Goal: Transaction & Acquisition: Obtain resource

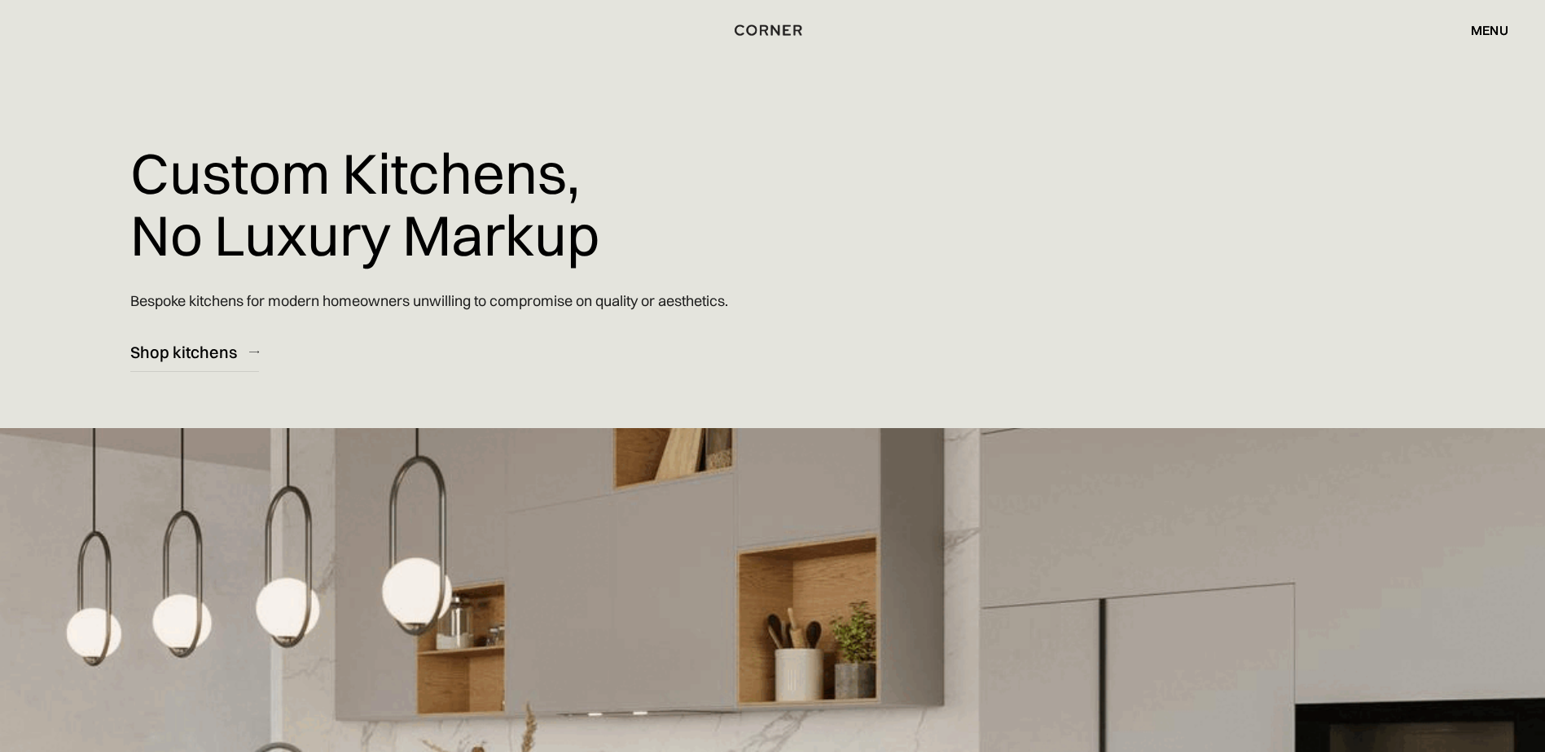
click at [1492, 25] on div "menu" at bounding box center [1489, 30] width 37 height 13
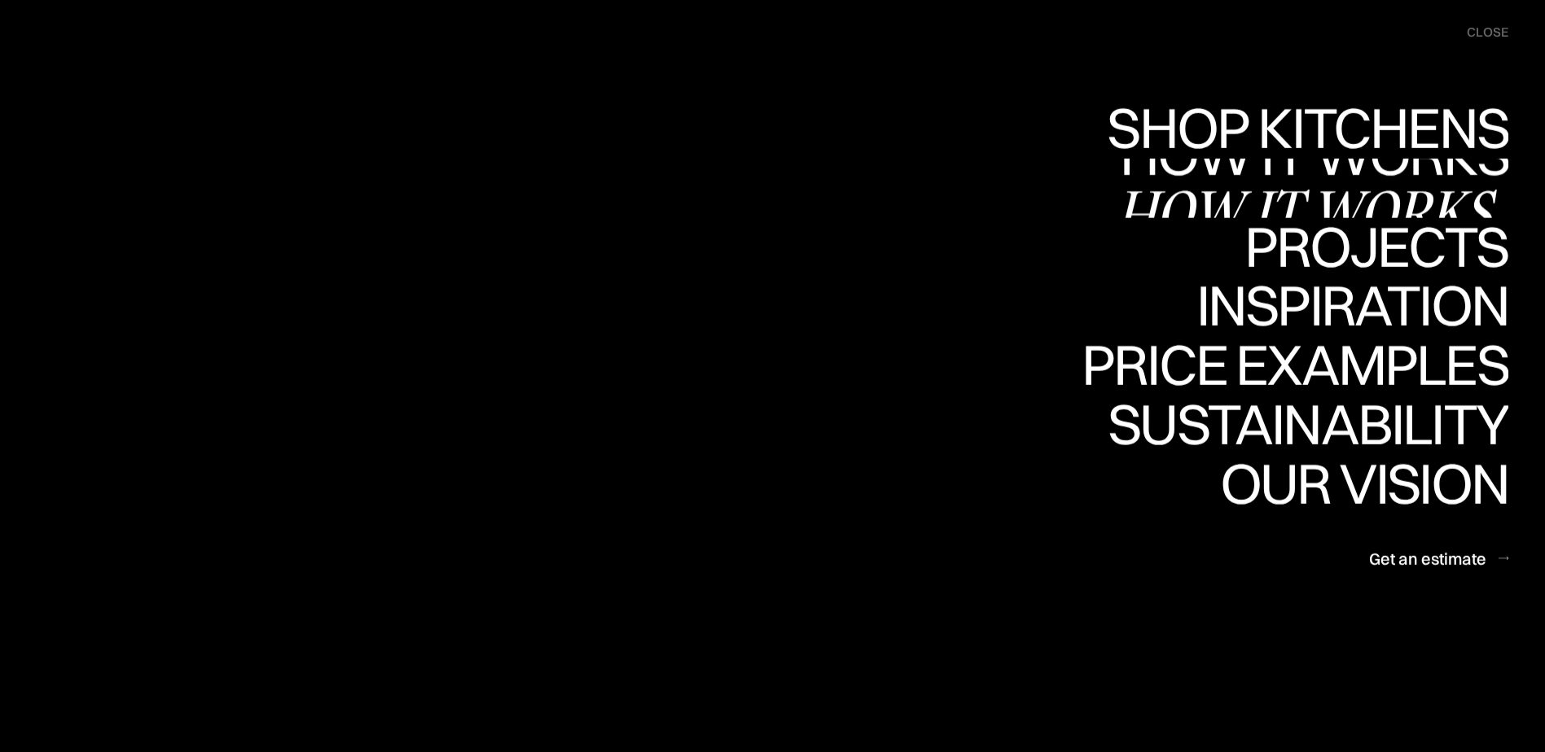
click at [0, 0] on div "Shop Kitchens Shop Kitchens How it works How it works Projects Projects Inspira…" at bounding box center [0, 0] width 0 height 0
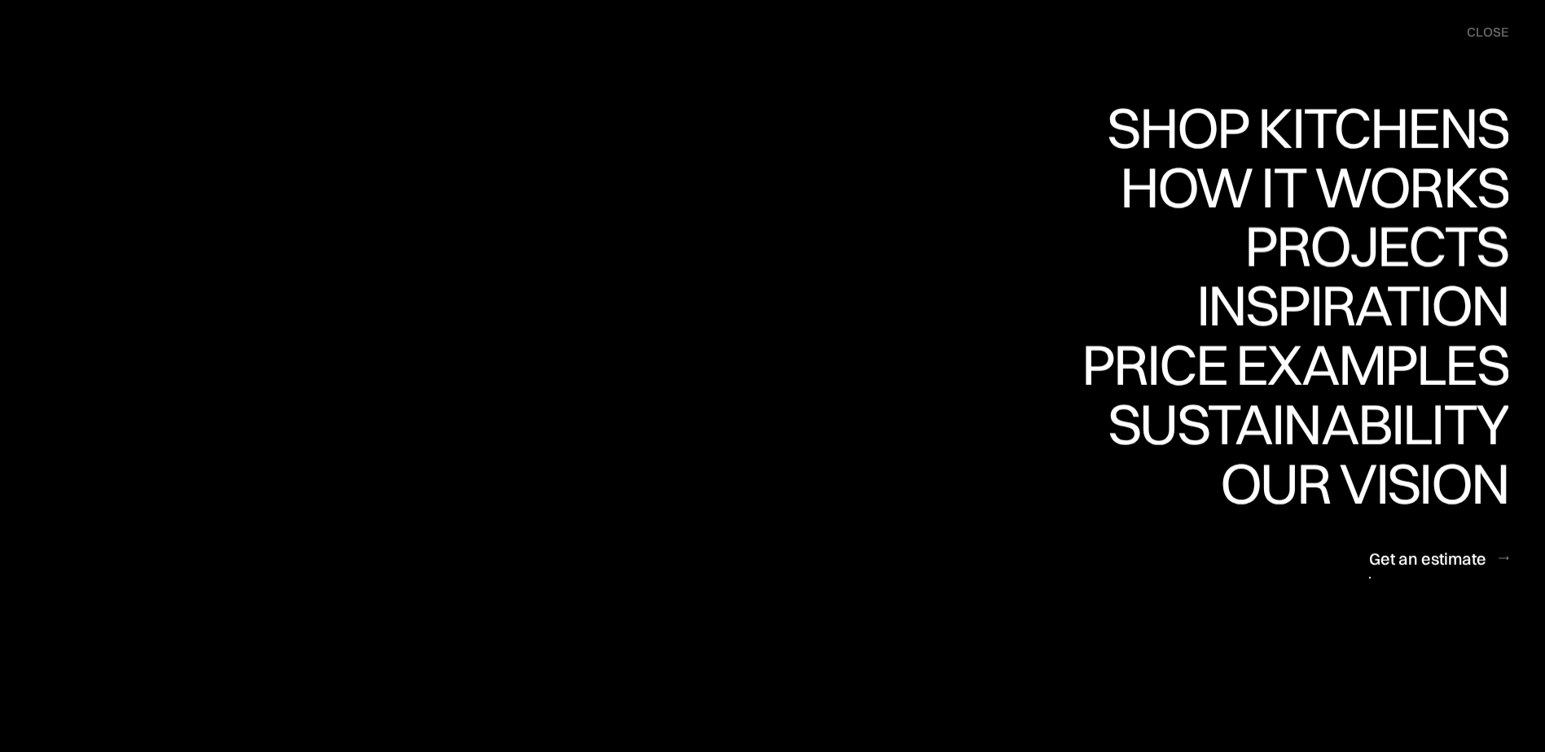
click at [0, 0] on div "Get an estimate" at bounding box center [0, 0] width 0 height 0
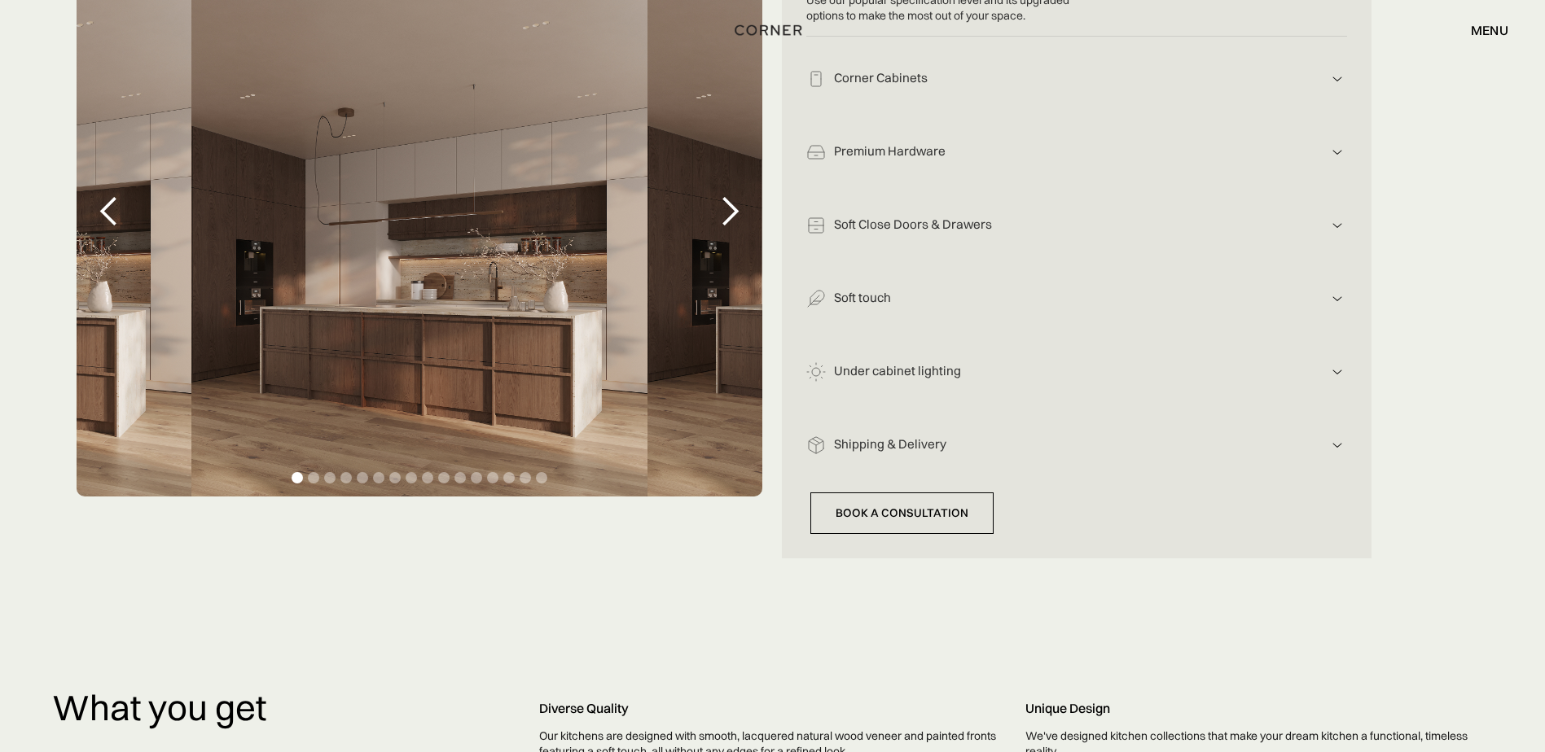
scroll to position [244, 0]
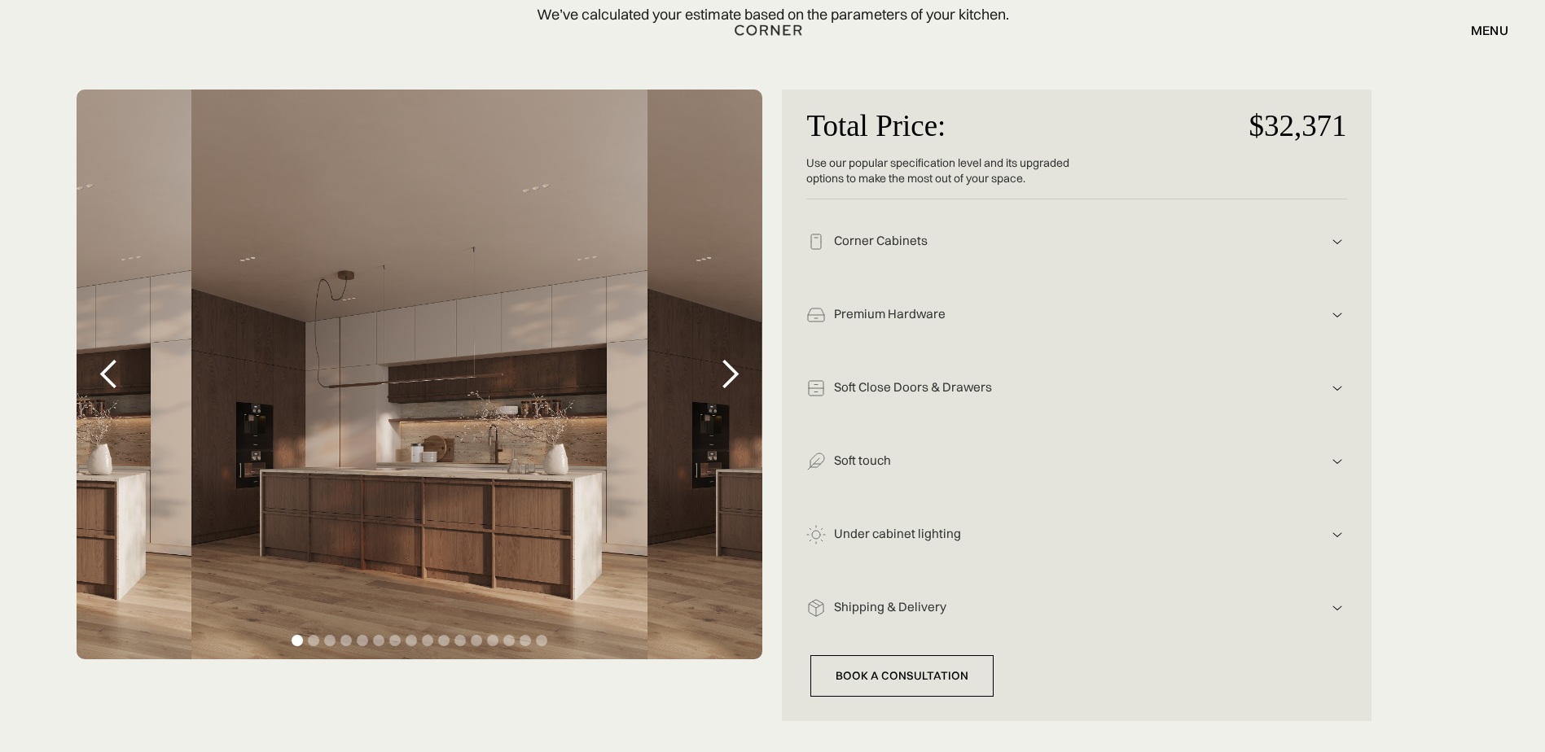
click at [731, 370] on div "next slide" at bounding box center [729, 374] width 33 height 33
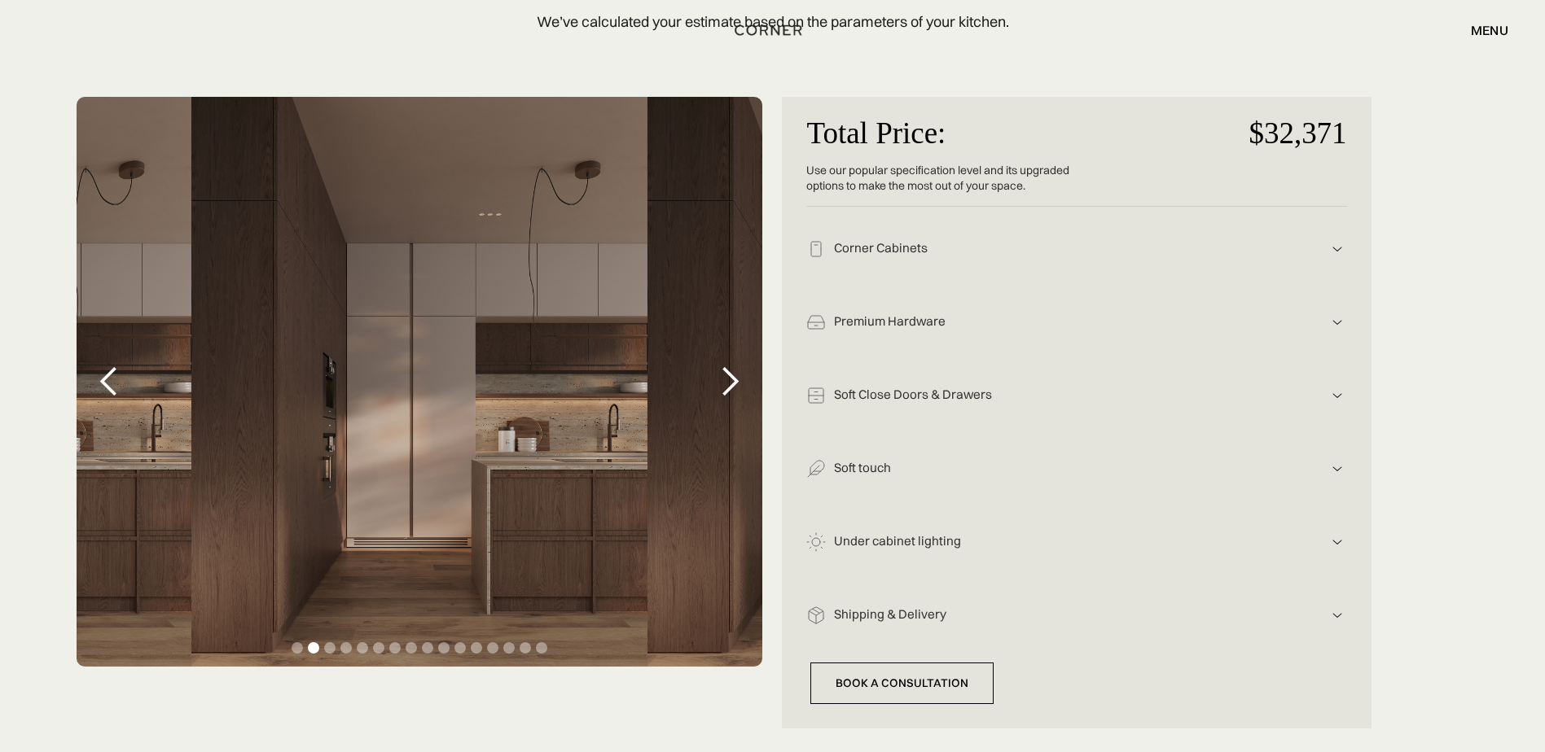
scroll to position [326, 0]
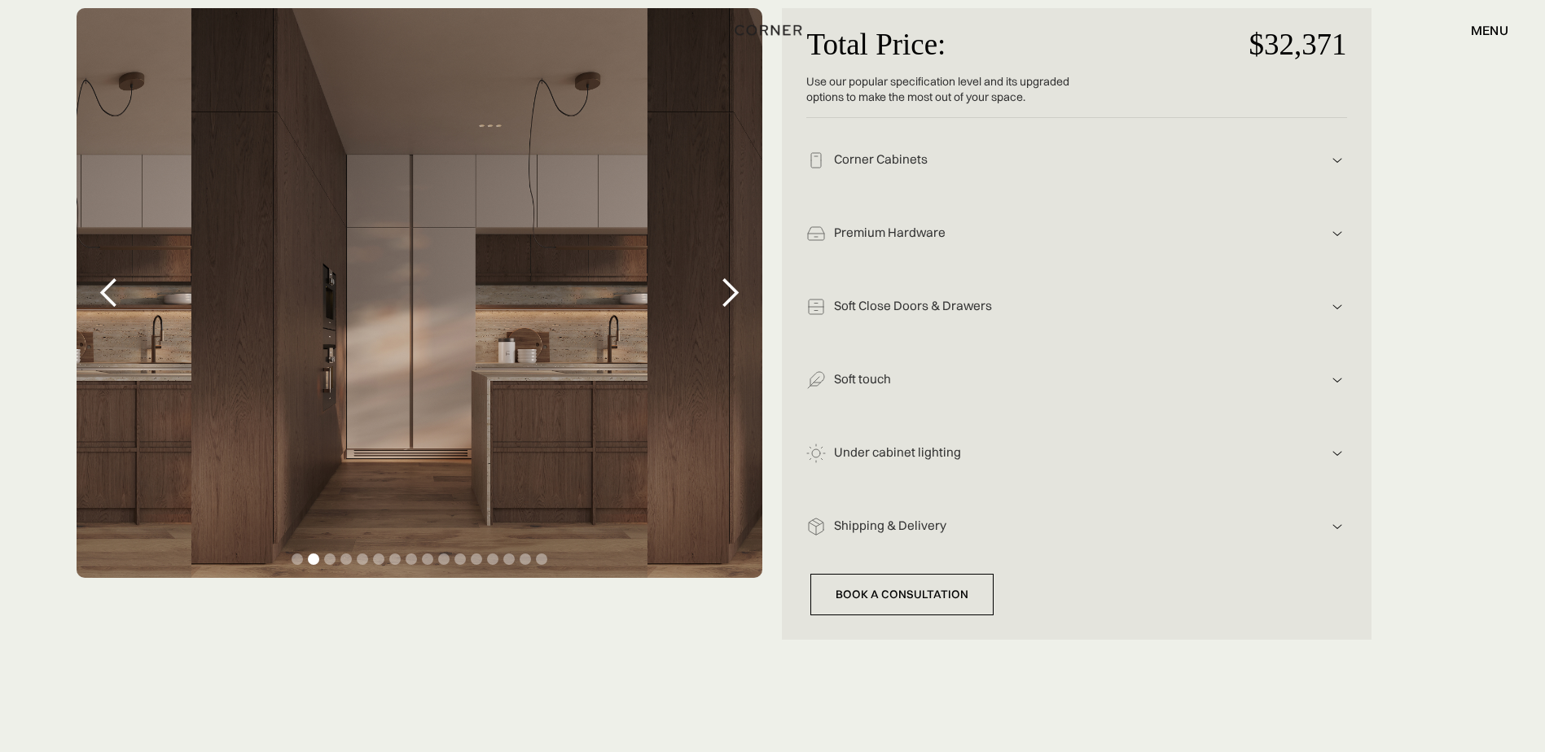
click at [907, 169] on div "Shipping & Delivery" at bounding box center [1076, 159] width 501 height 17
click at [742, 297] on div "next slide" at bounding box center [729, 293] width 33 height 33
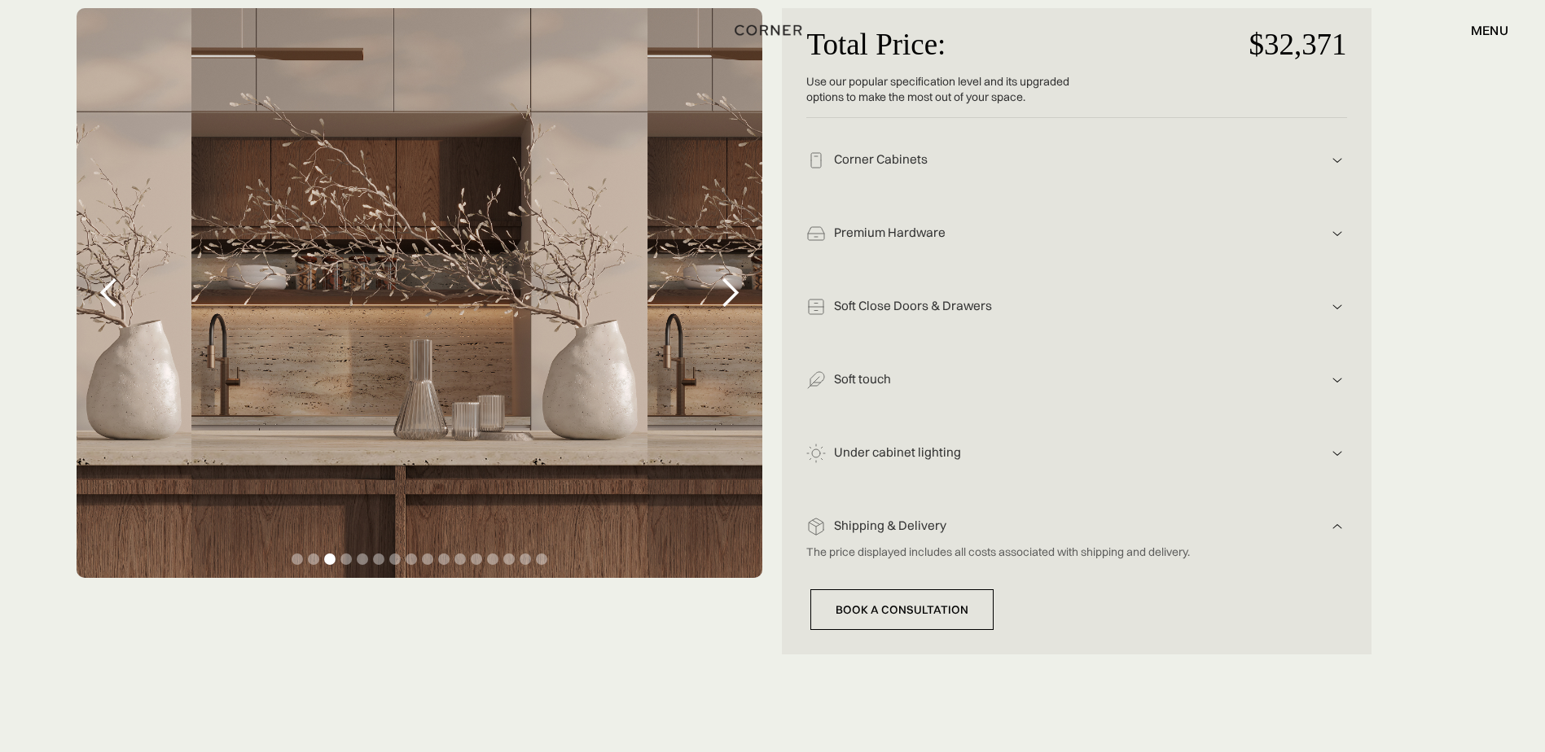
click at [103, 291] on div "previous slide" at bounding box center [109, 293] width 33 height 33
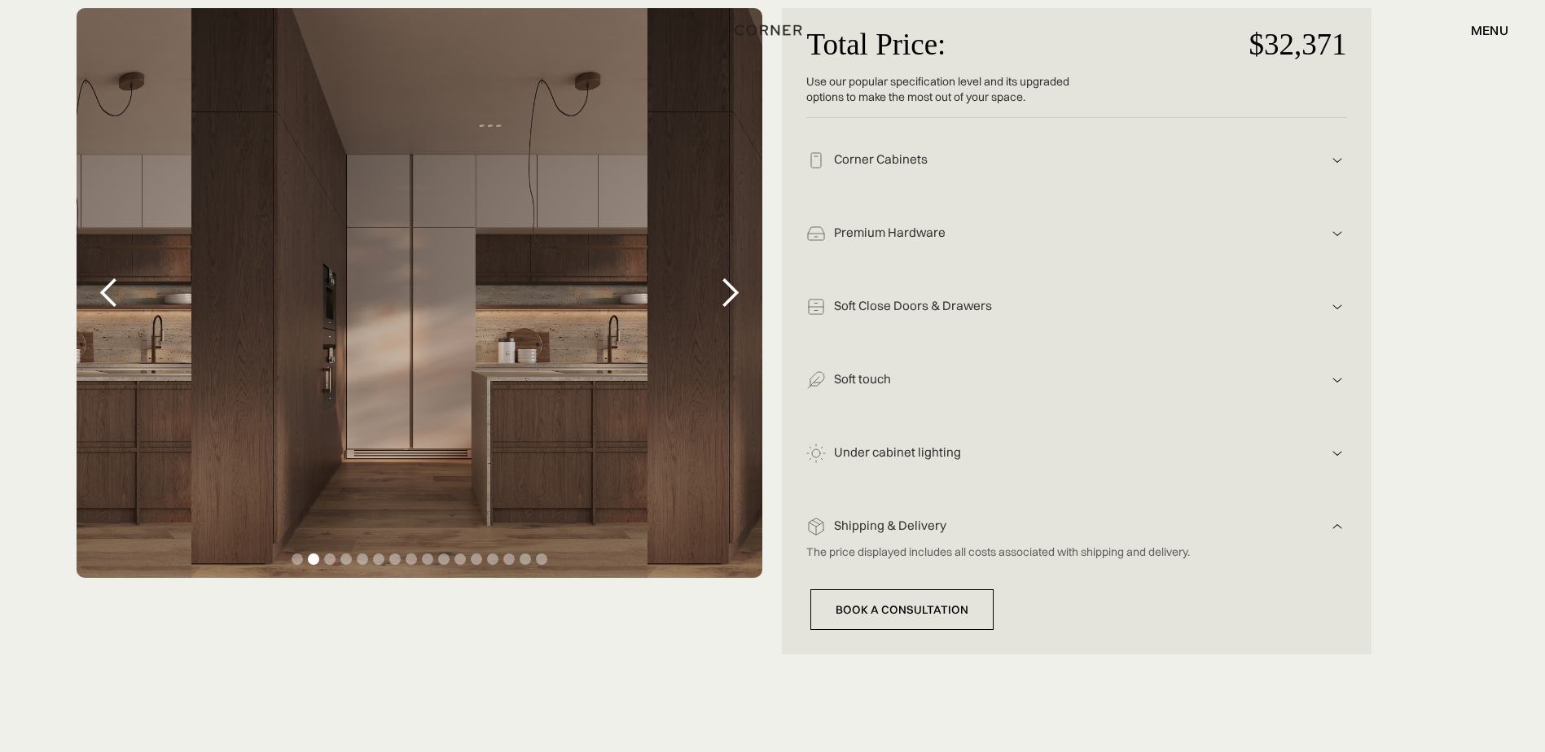
click at [105, 291] on div "previous slide" at bounding box center [109, 293] width 33 height 33
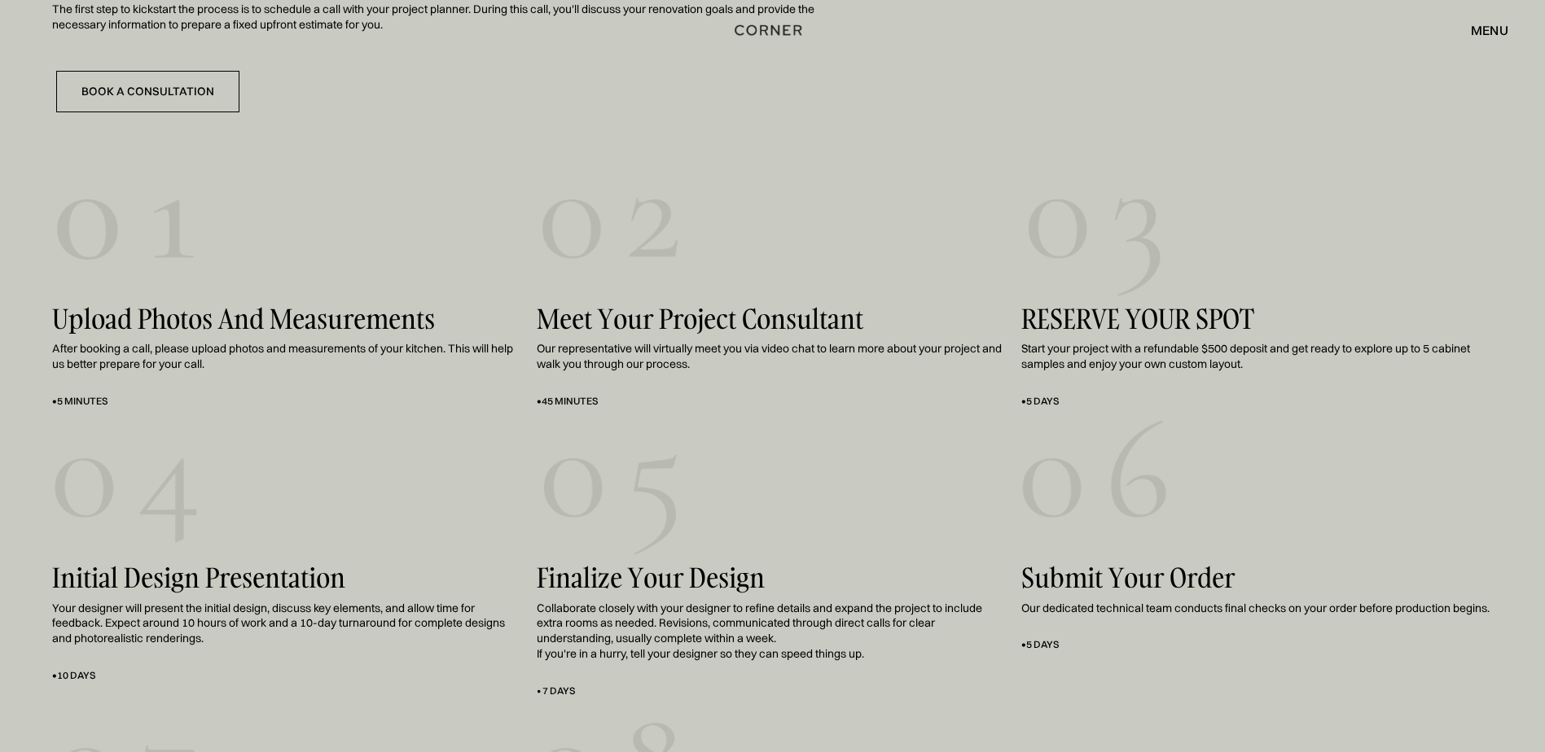
scroll to position [2931, 0]
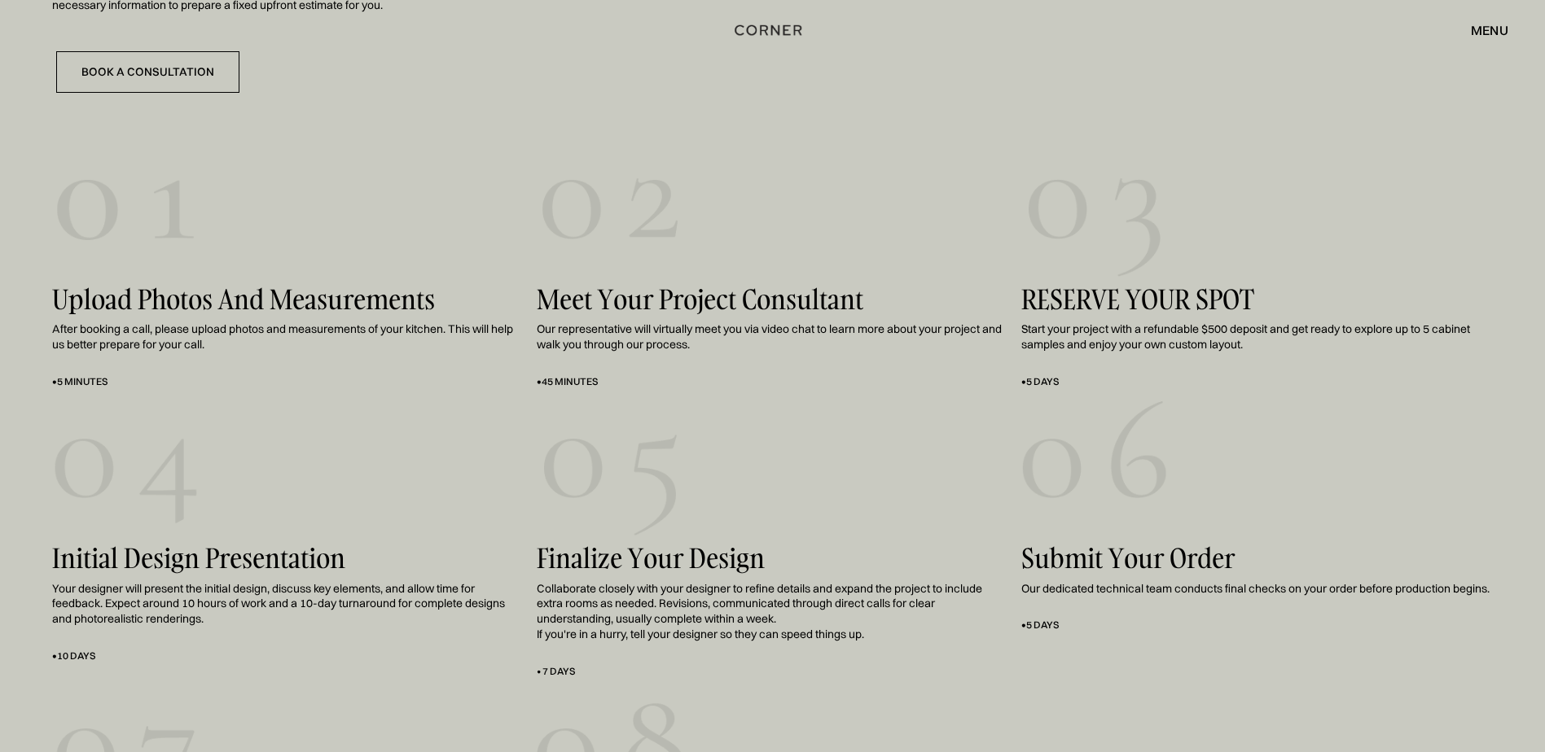
click at [1493, 24] on div "menu" at bounding box center [1489, 30] width 37 height 13
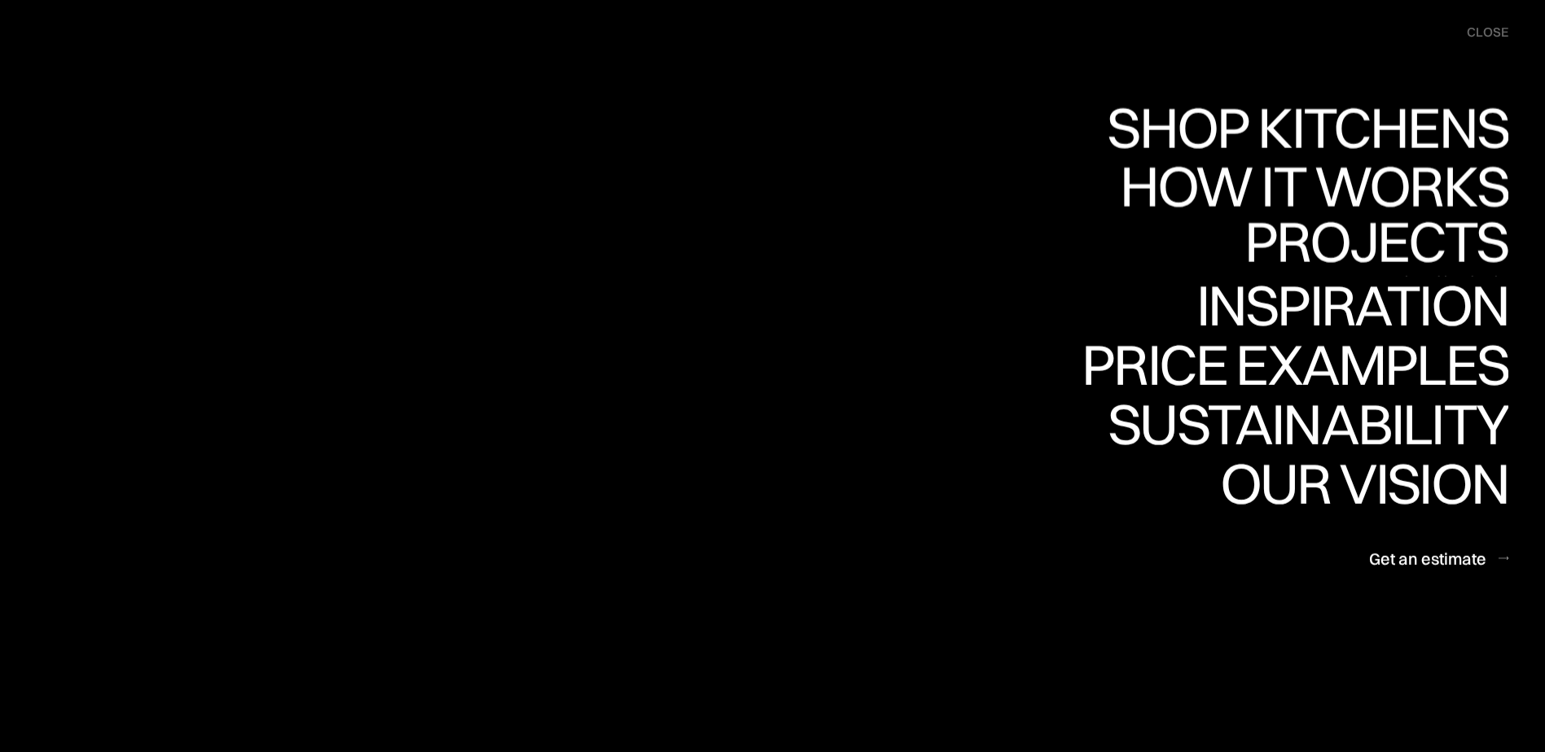
click at [1352, 250] on link "Projects Projects" at bounding box center [1376, 246] width 264 height 59
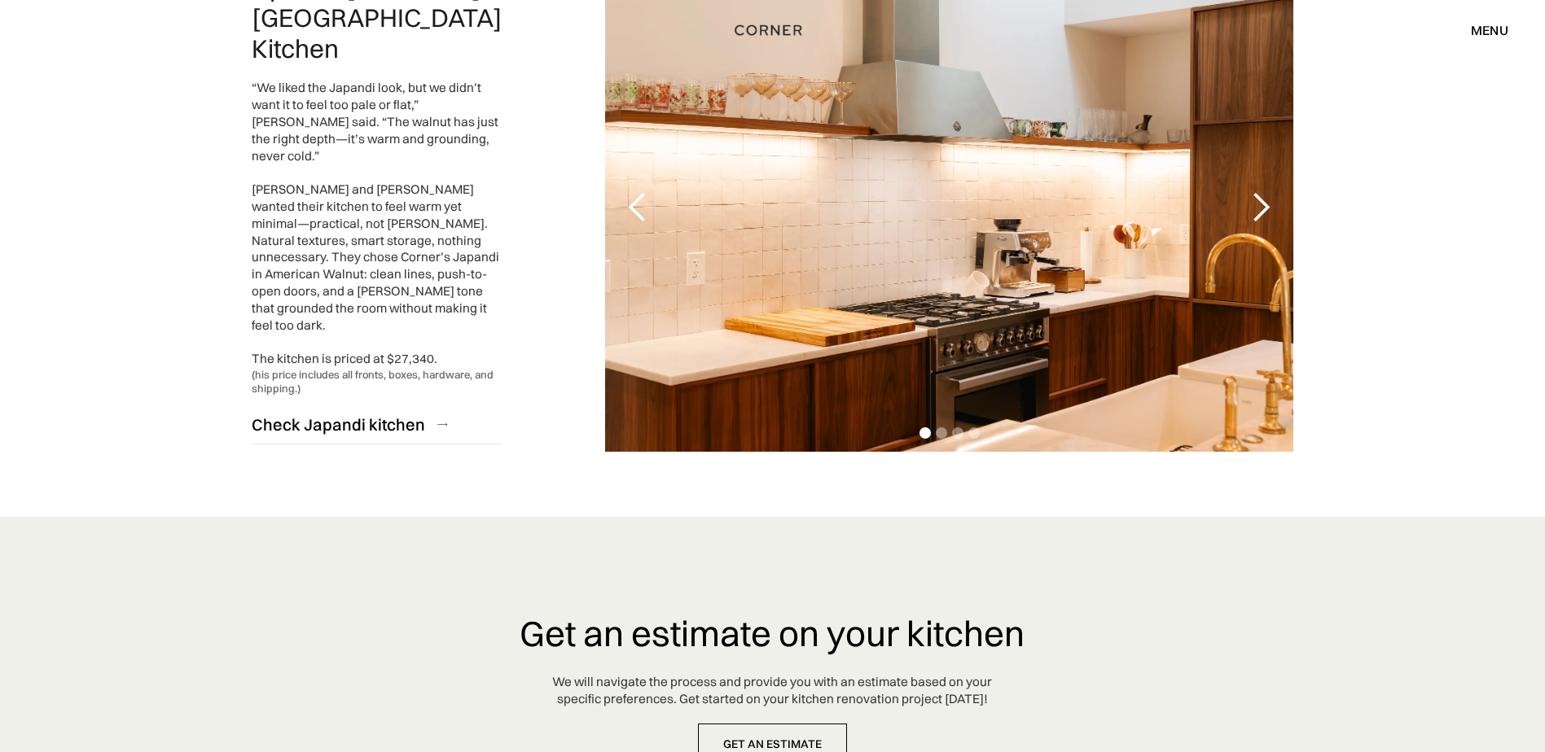
scroll to position [3664, 0]
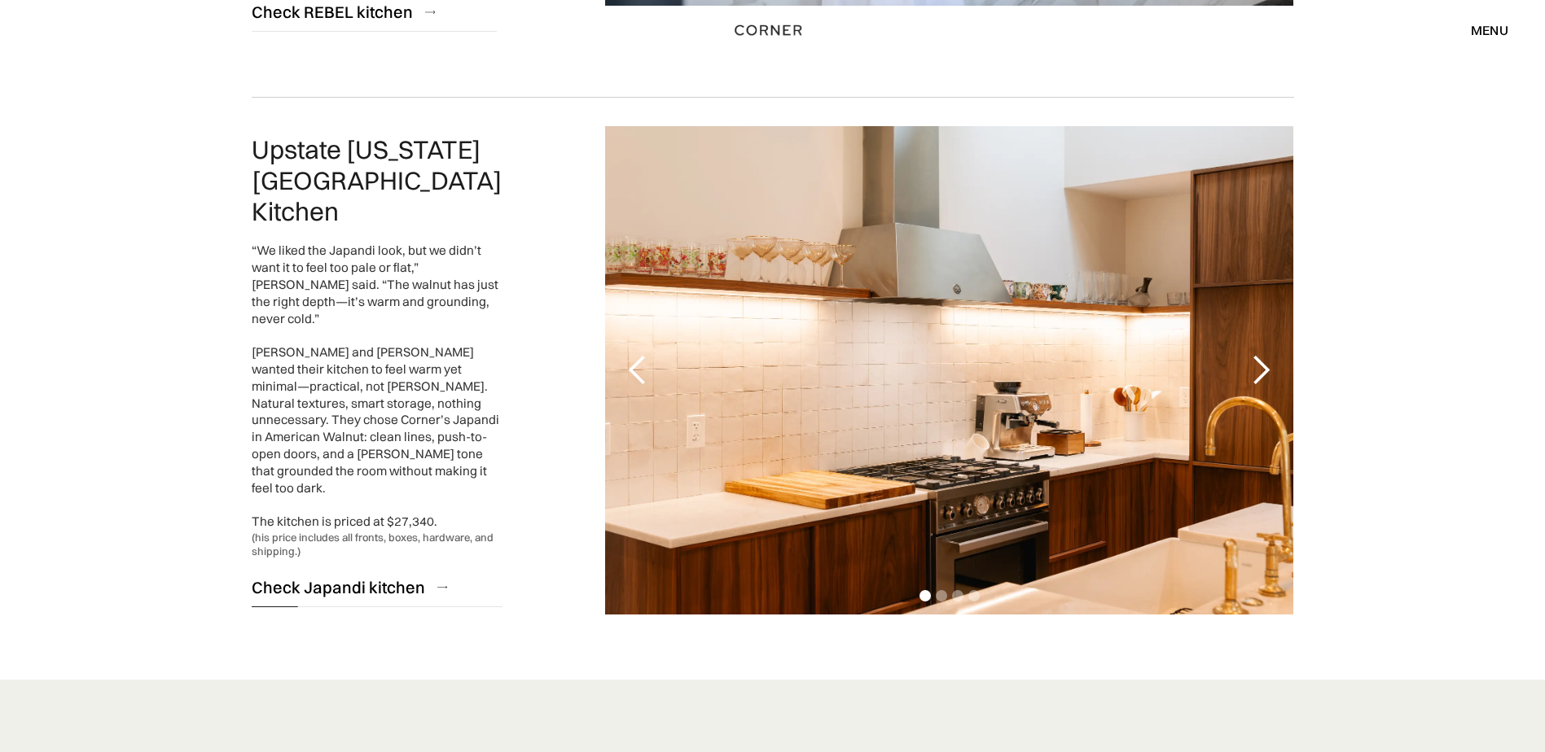
click at [342, 576] on div "Check Japandi kitchen" at bounding box center [338, 587] width 173 height 22
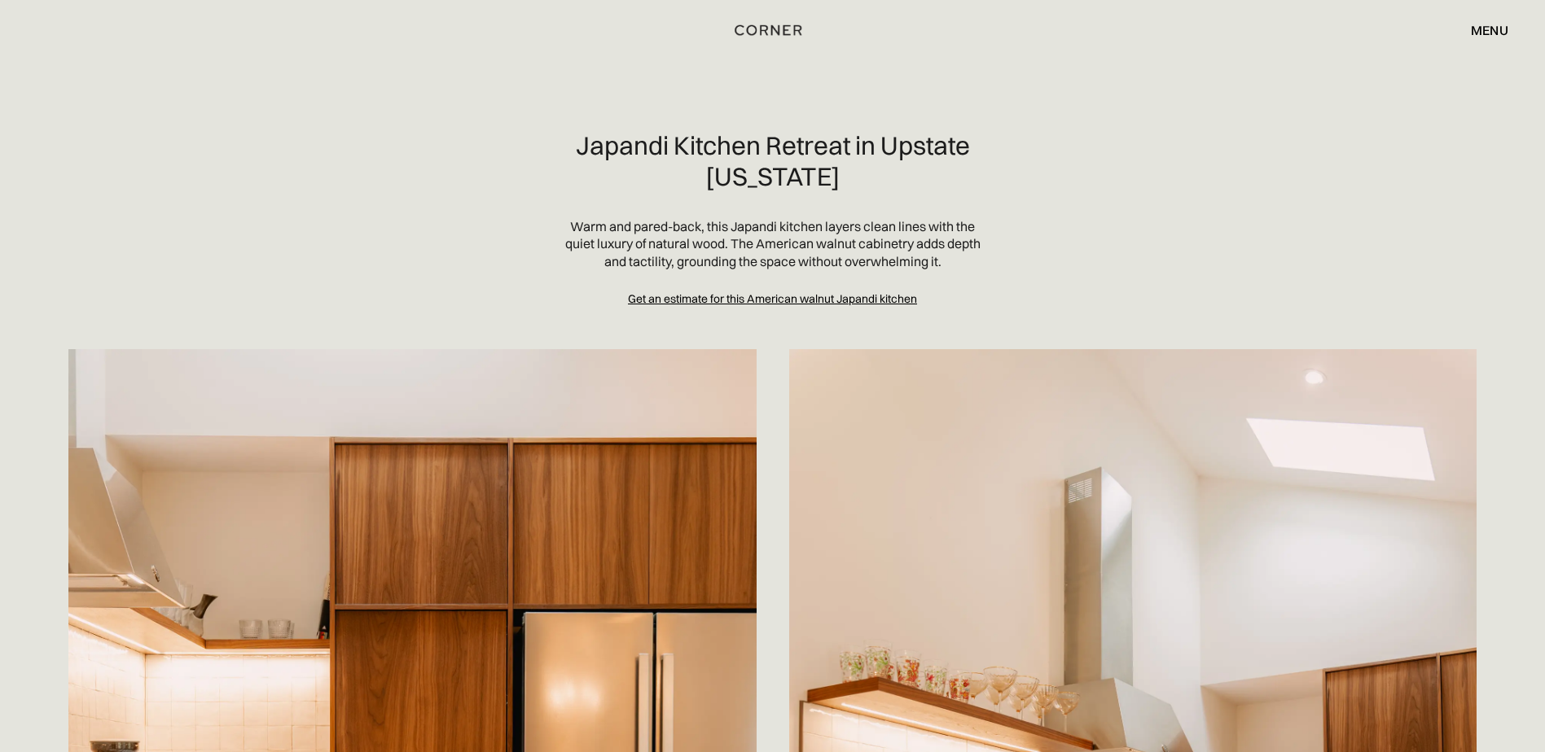
click at [790, 294] on div "Get an estimate for this American walnut Japandi kitchen" at bounding box center [772, 298] width 289 height 15
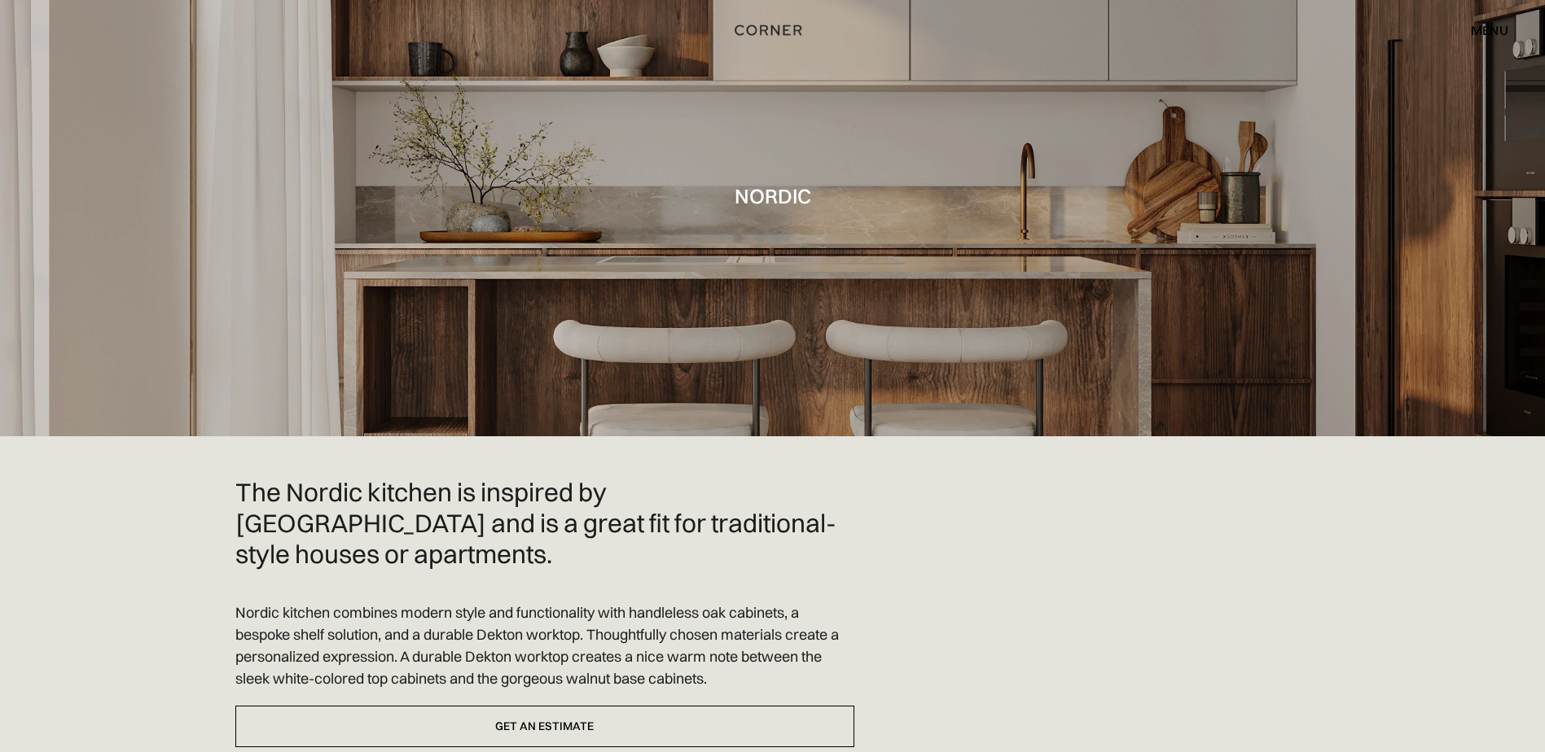
scroll to position [81, 0]
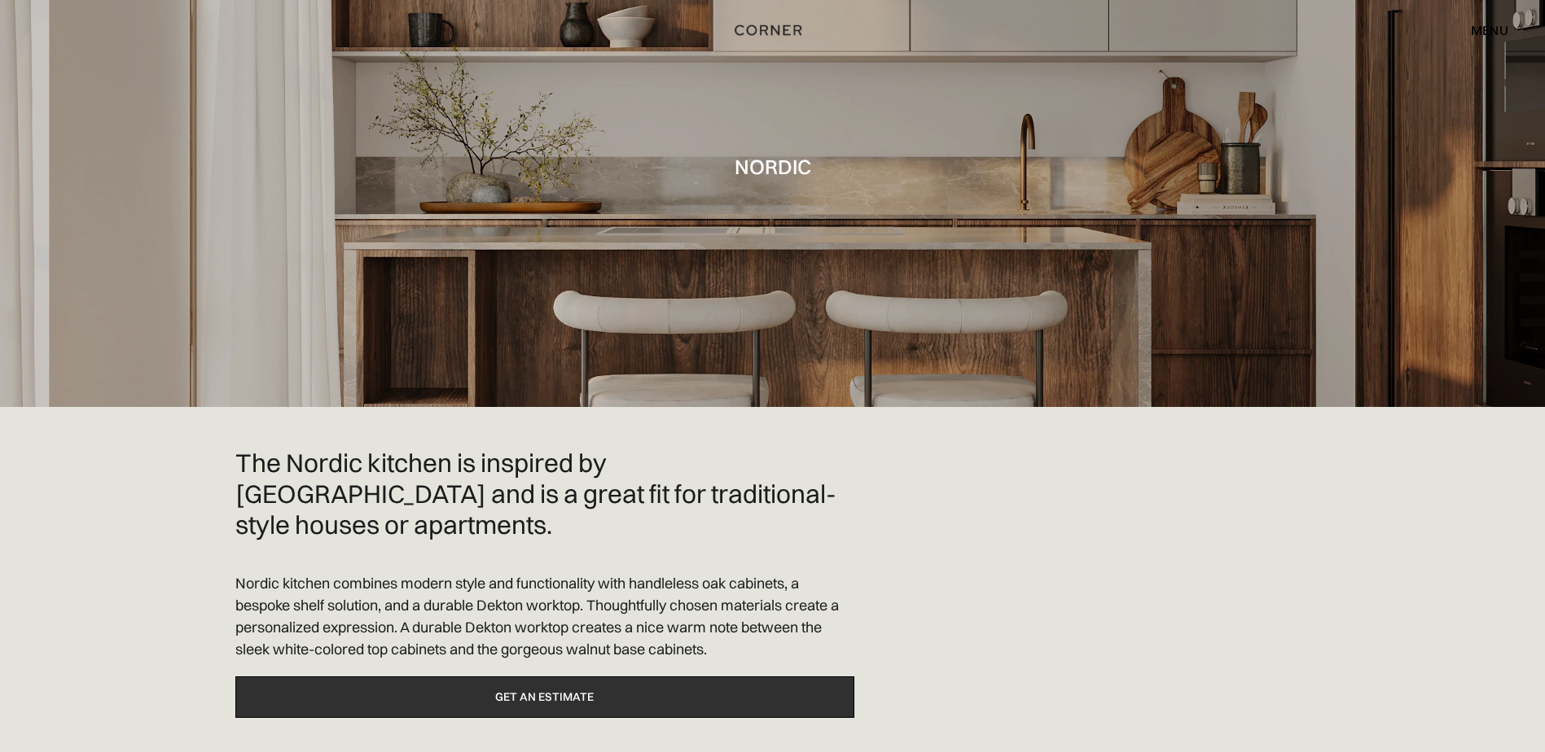
click at [639, 677] on link "Get an estimate" at bounding box center [544, 698] width 619 height 42
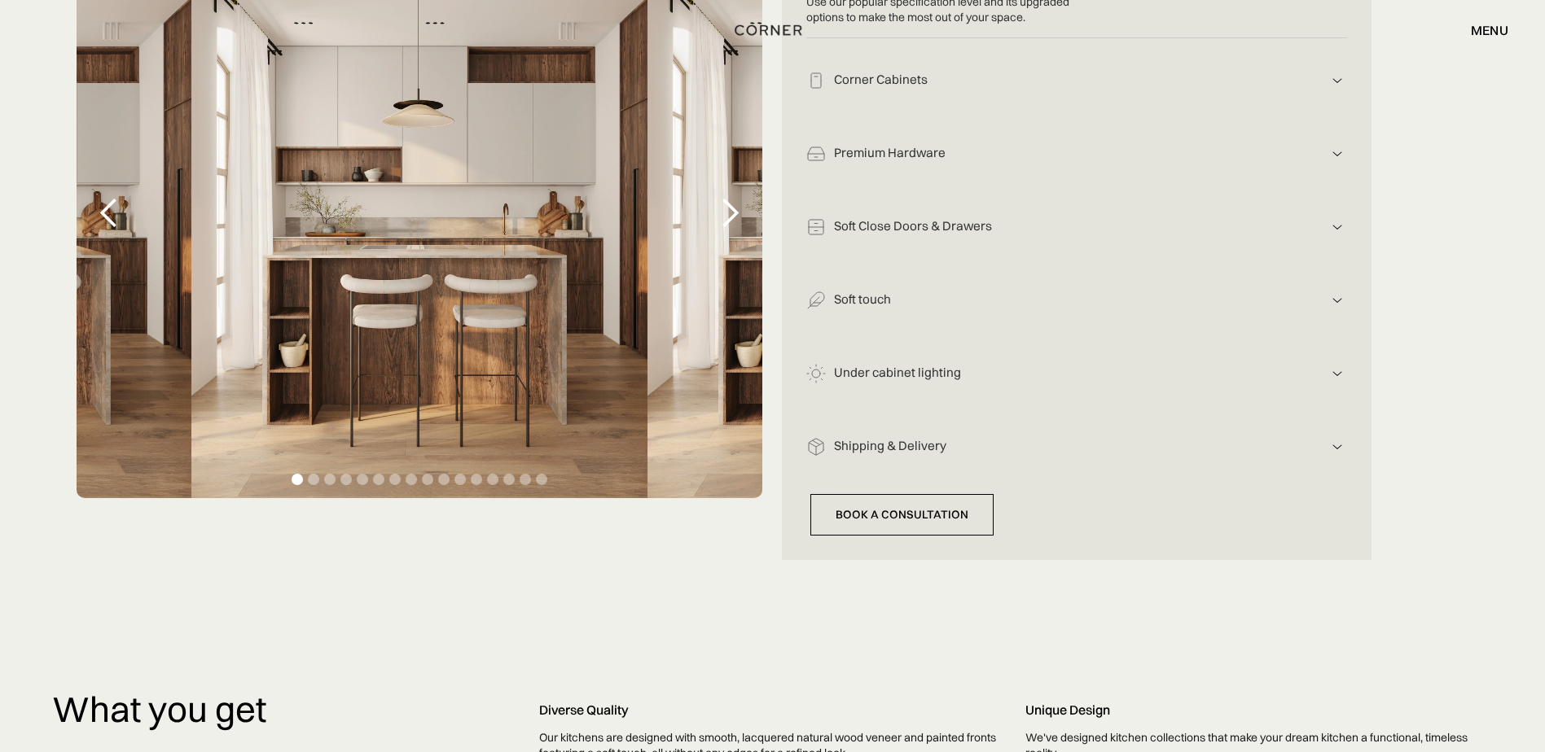
scroll to position [407, 0]
click at [1510, 33] on div "Shop Kitchens Shop Kitchens How it works How it works Projects Projects Inspira…" at bounding box center [772, 30] width 1545 height 28
click at [1508, 33] on div "Shop Kitchens Shop Kitchens How it works How it works Projects Projects Inspira…" at bounding box center [772, 30] width 1545 height 28
click at [1501, 34] on div "menu" at bounding box center [1489, 30] width 37 height 13
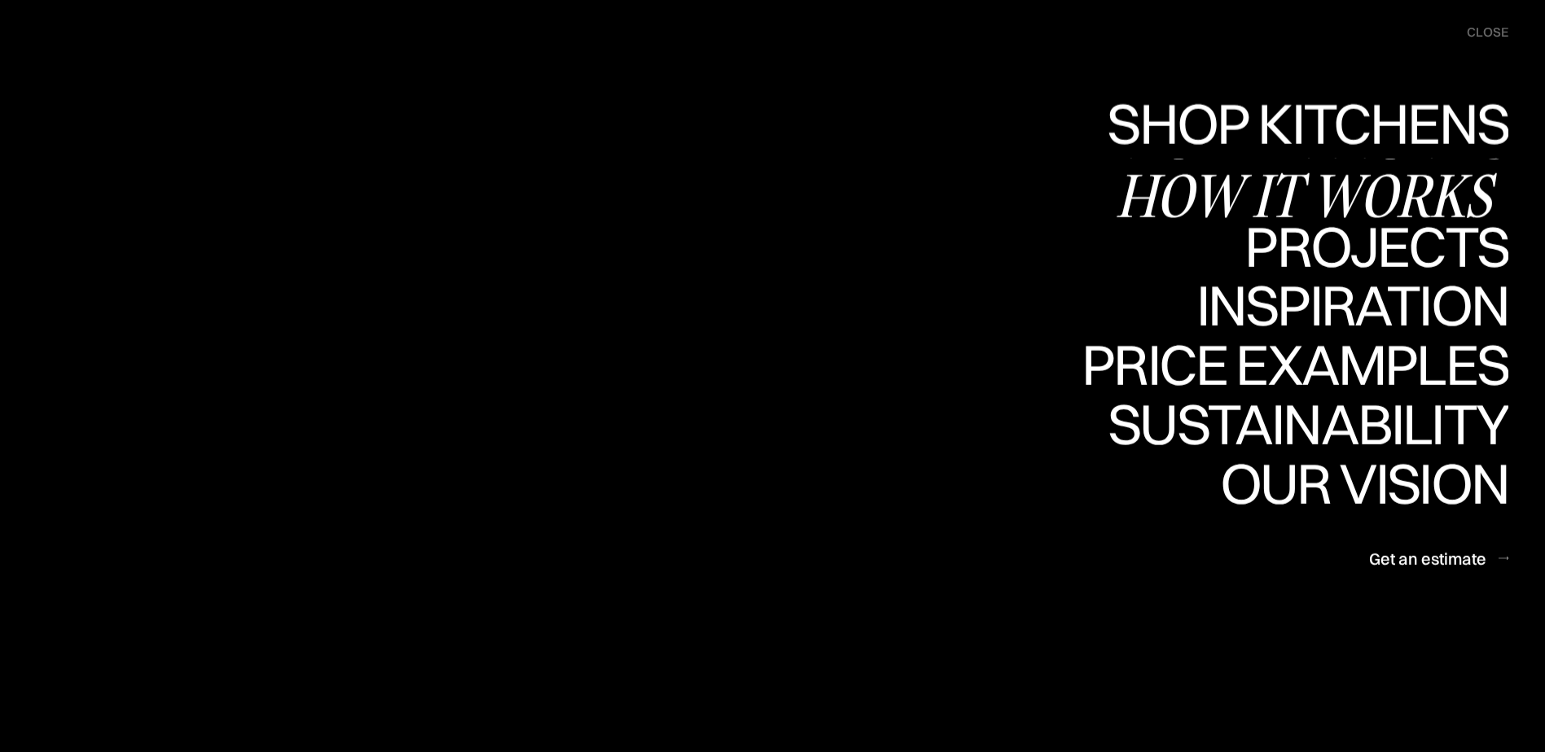
click at [1339, 129] on link "Shop Kitchens Shop Kitchens" at bounding box center [1303, 128] width 410 height 59
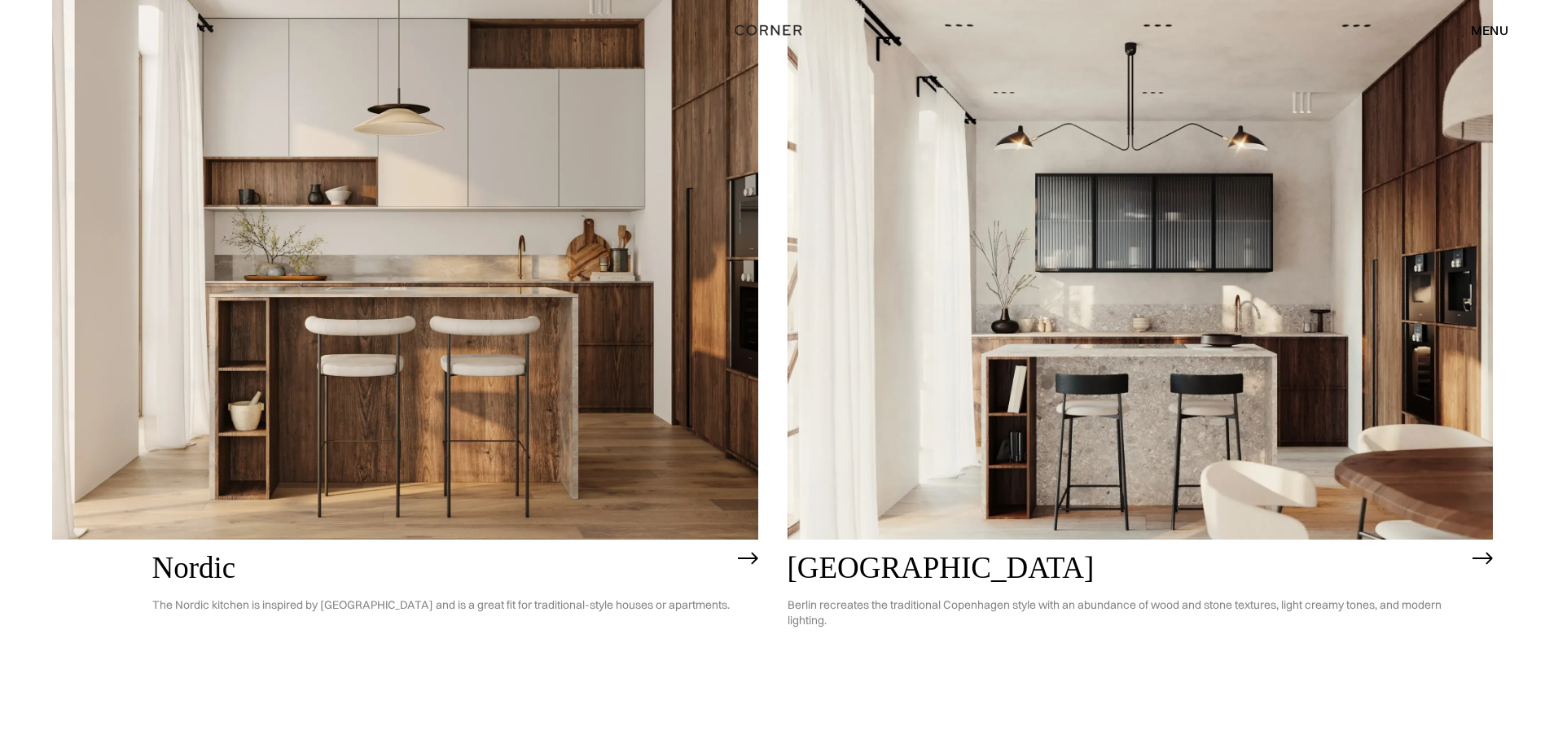
scroll to position [326, 0]
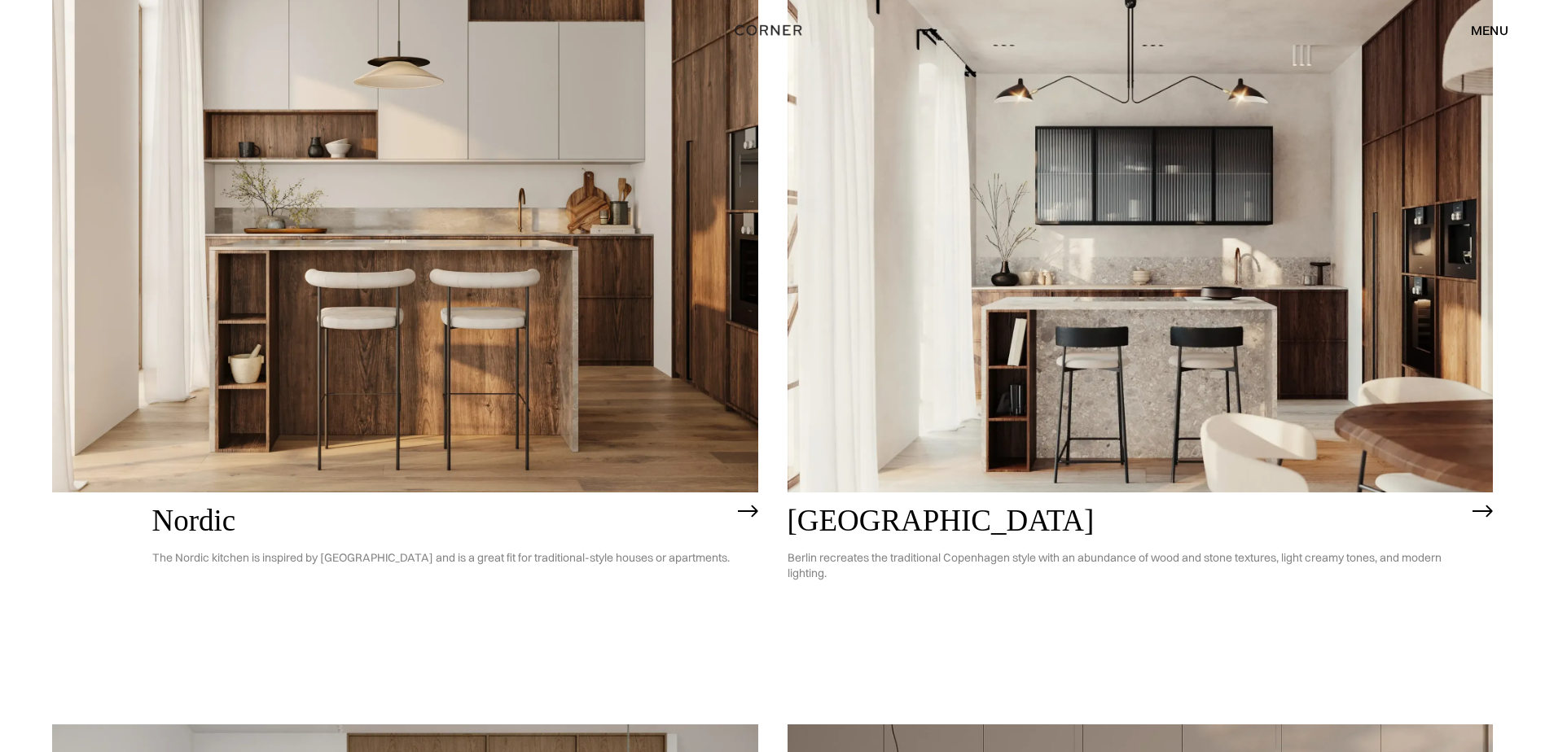
click at [243, 520] on h2 "Nordic" at bounding box center [440, 521] width 577 height 33
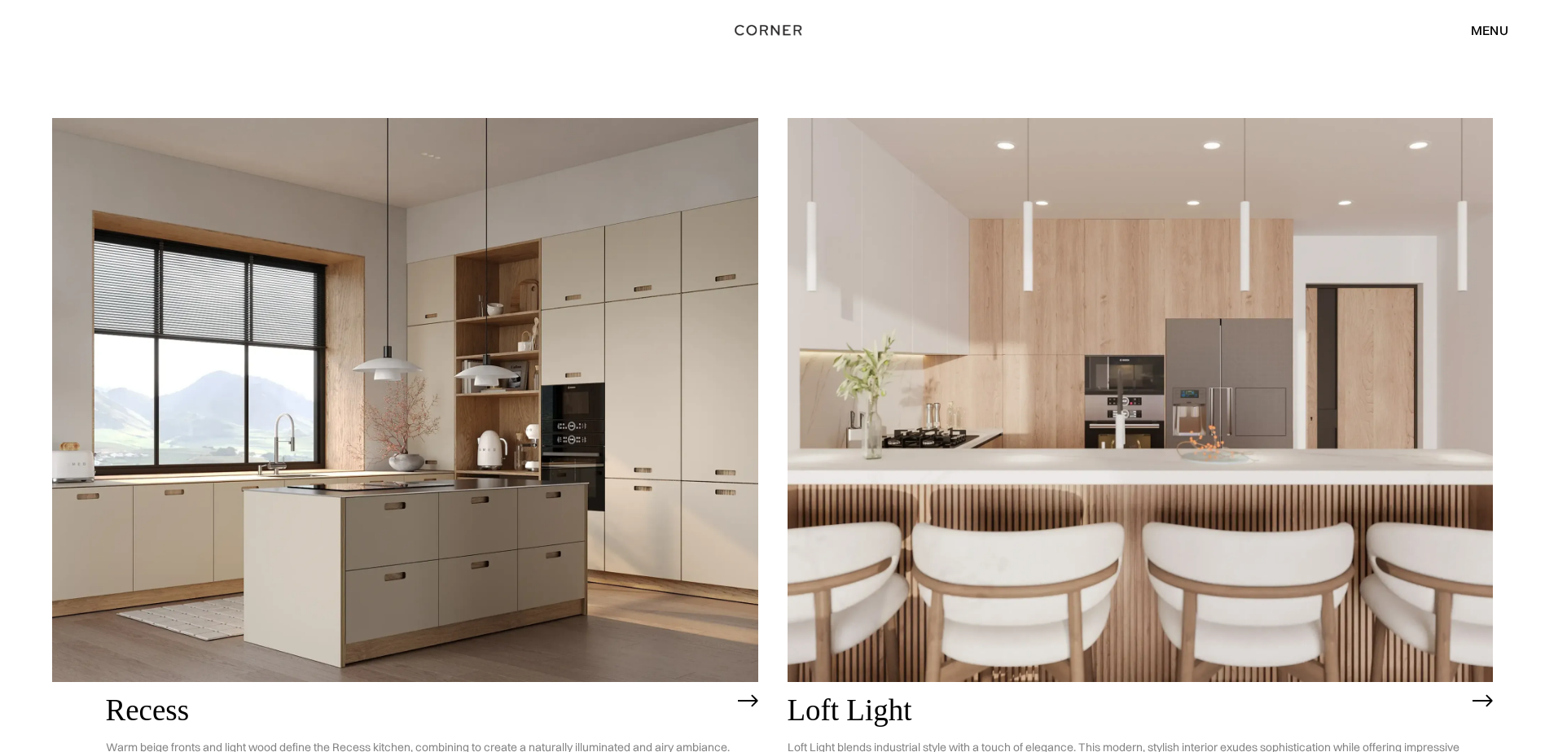
scroll to position [2606, 0]
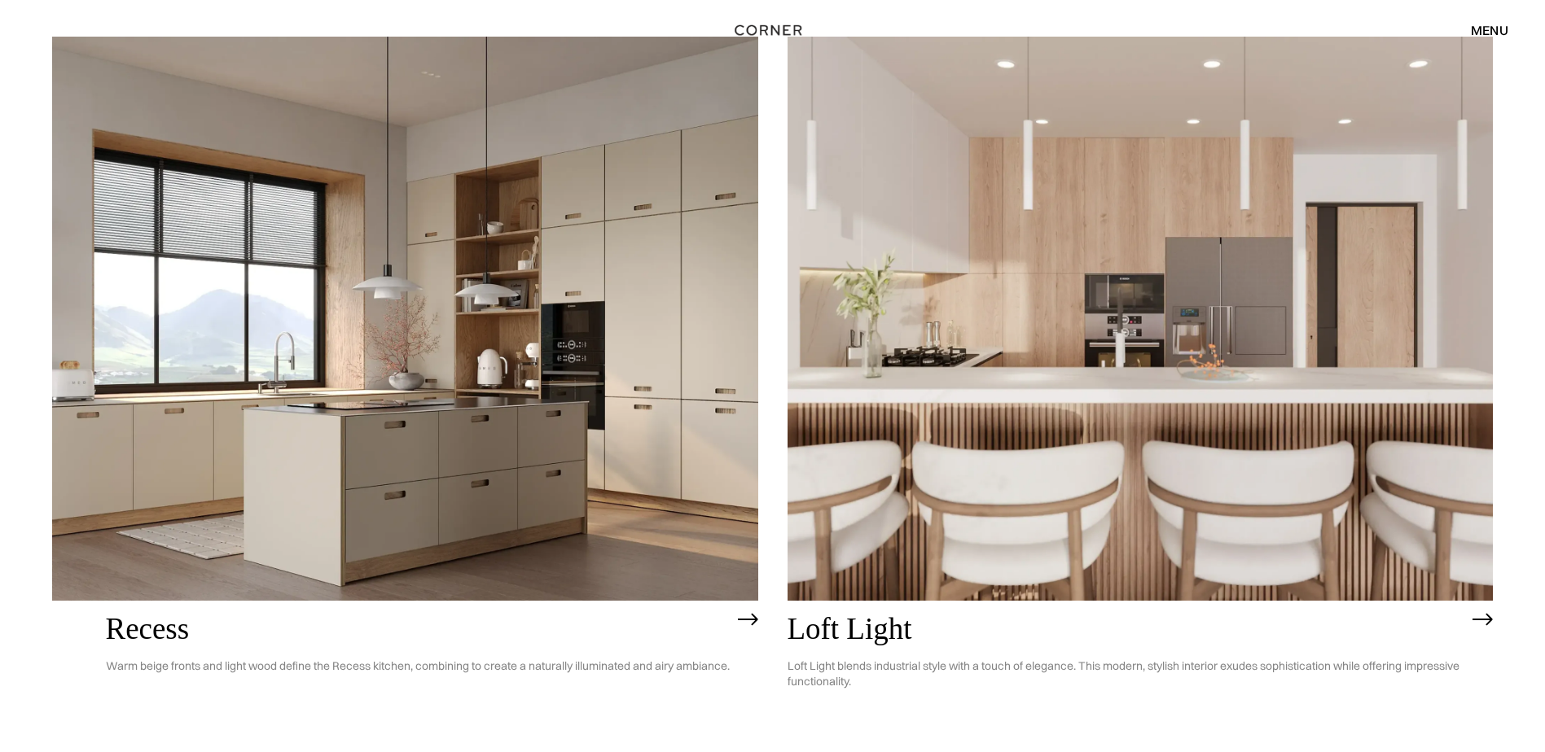
click at [1488, 30] on div "menu" at bounding box center [1489, 30] width 37 height 13
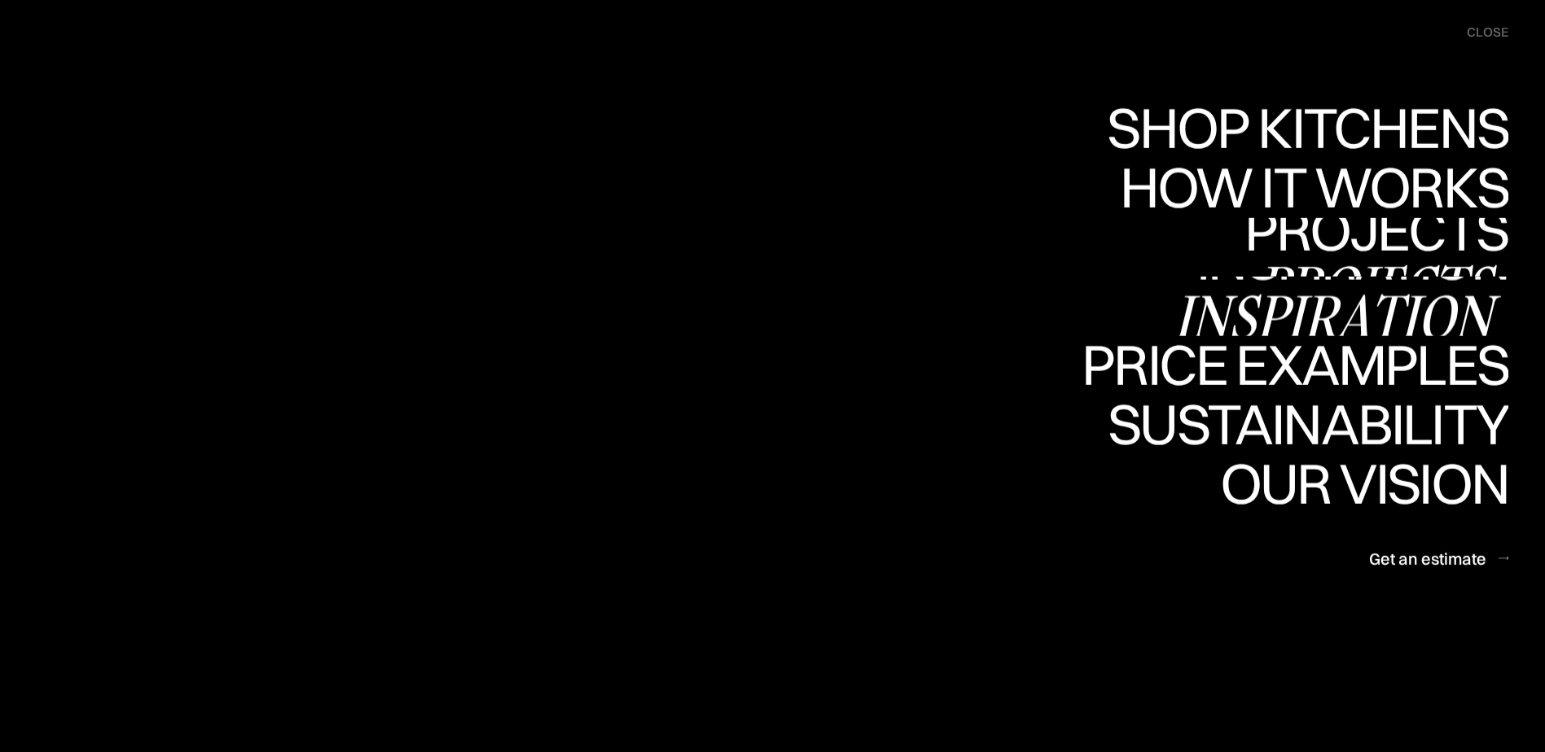
click at [1335, 258] on div "Projects" at bounding box center [1376, 286] width 264 height 57
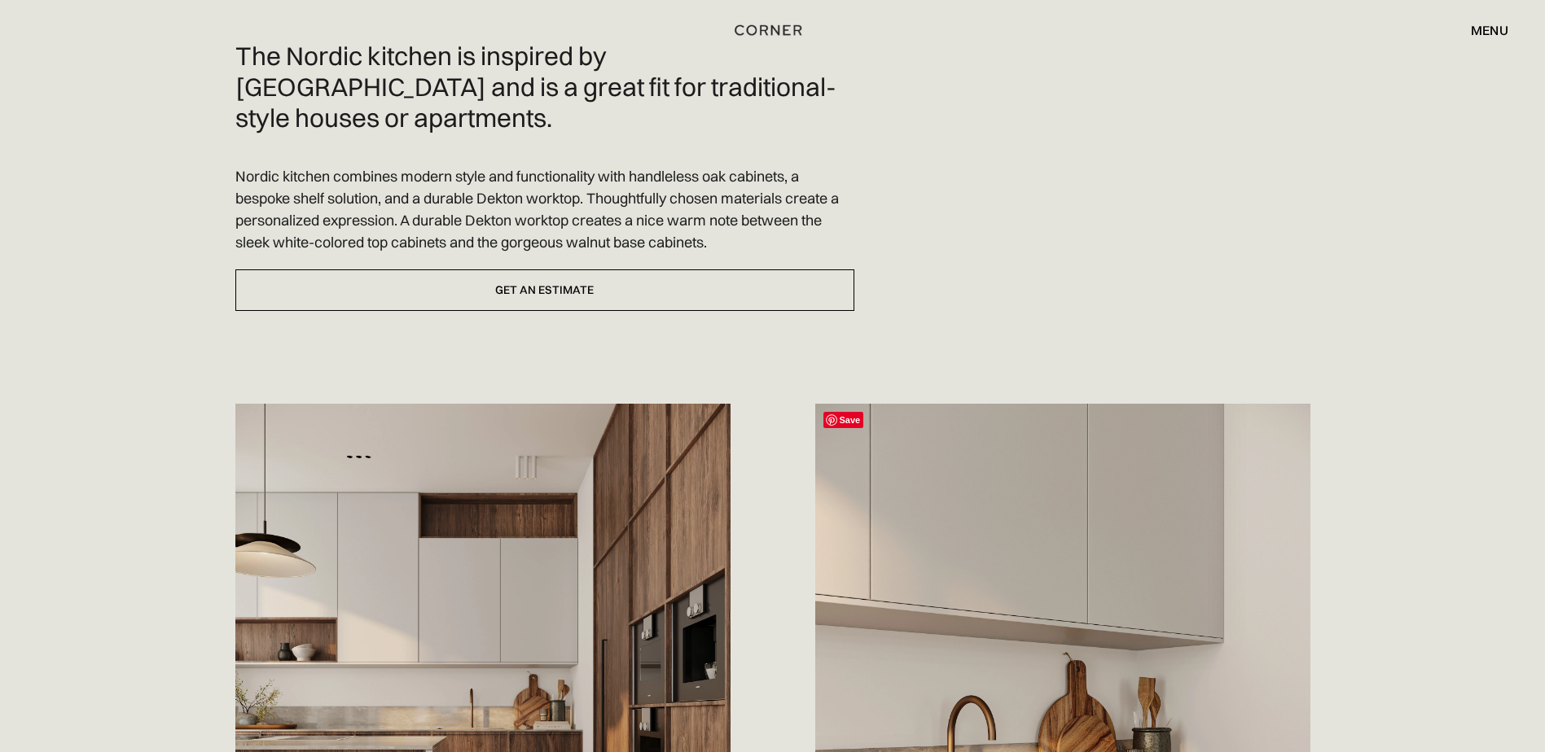
scroll to position [407, 0]
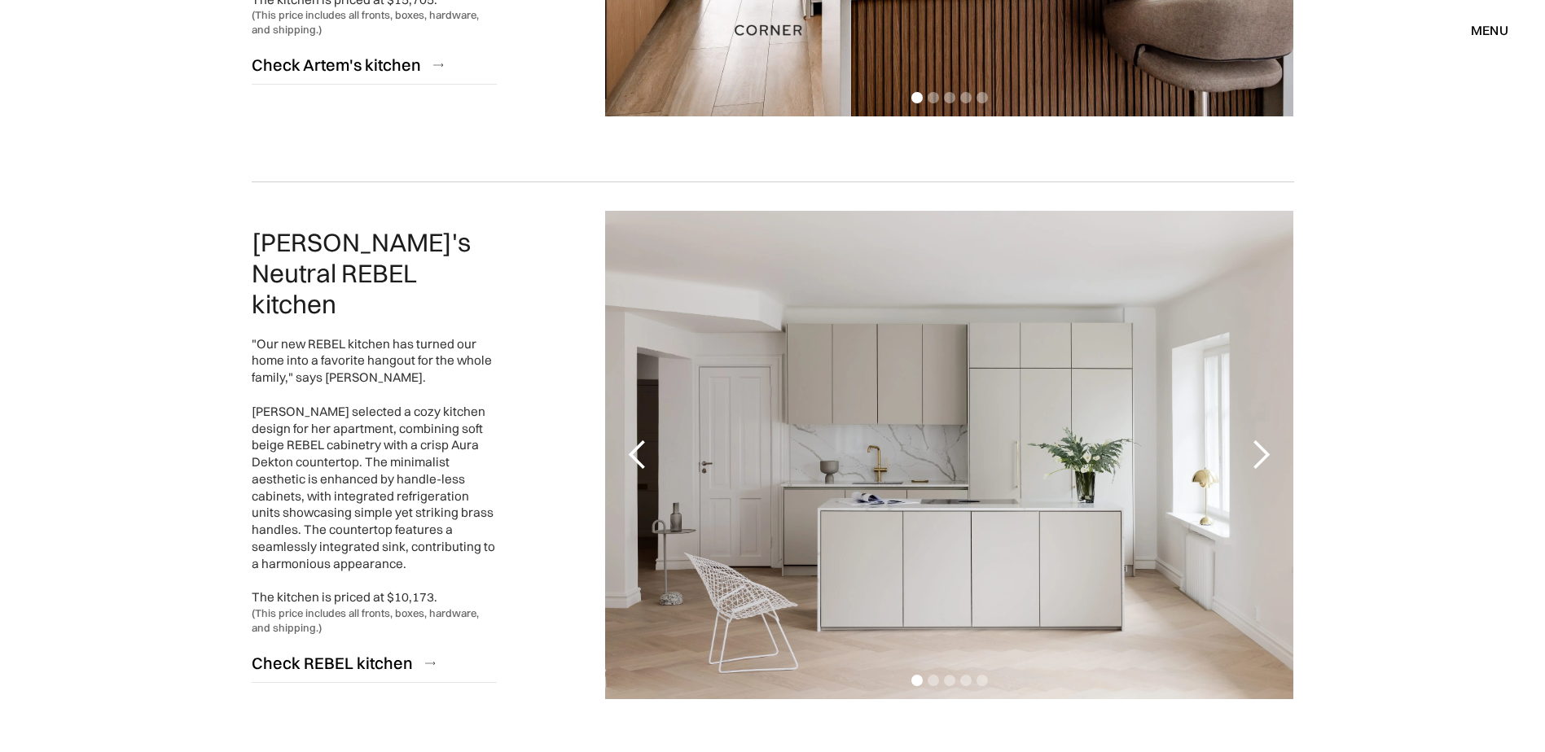
scroll to position [2443, 0]
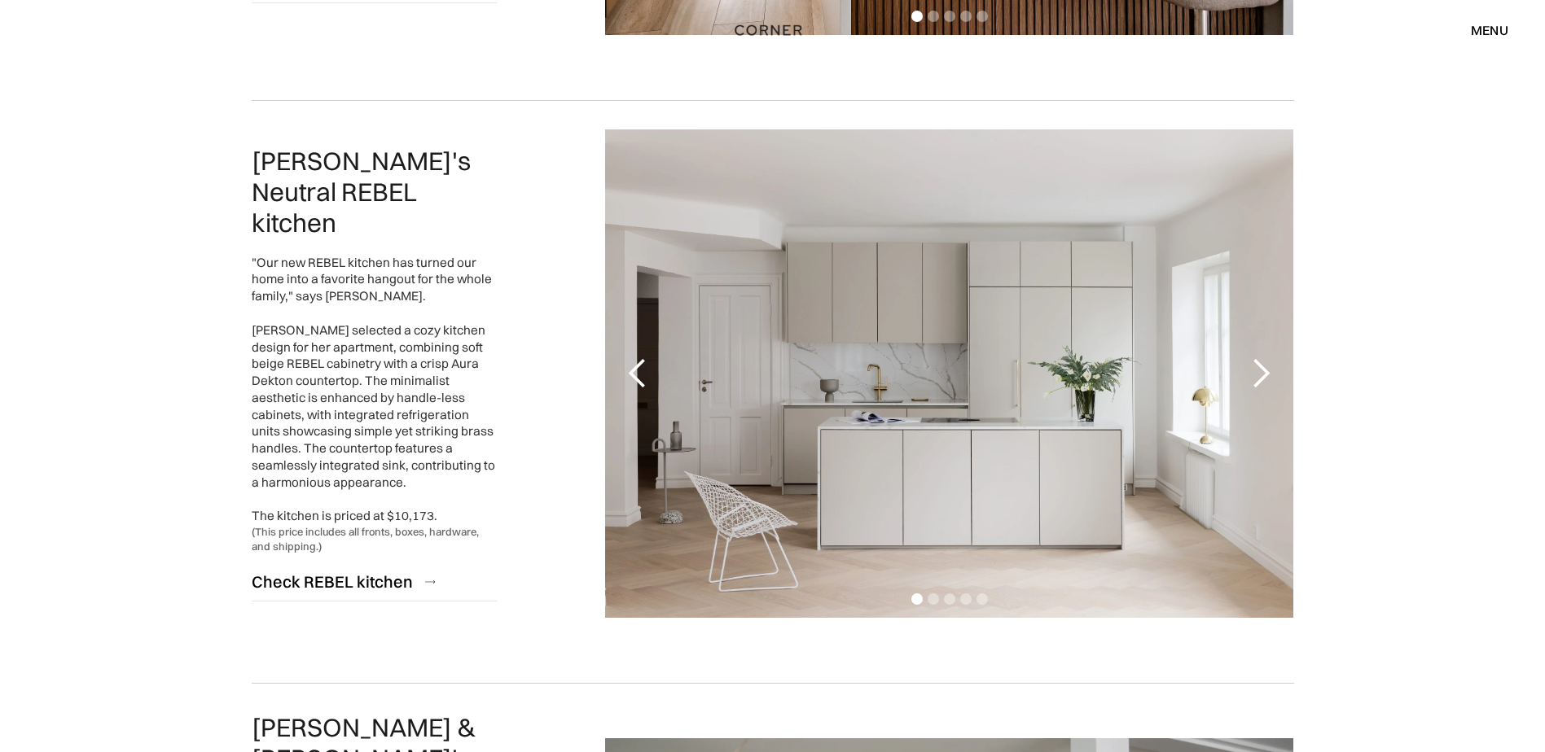
click at [1487, 19] on div "menu close" at bounding box center [1481, 30] width 54 height 28
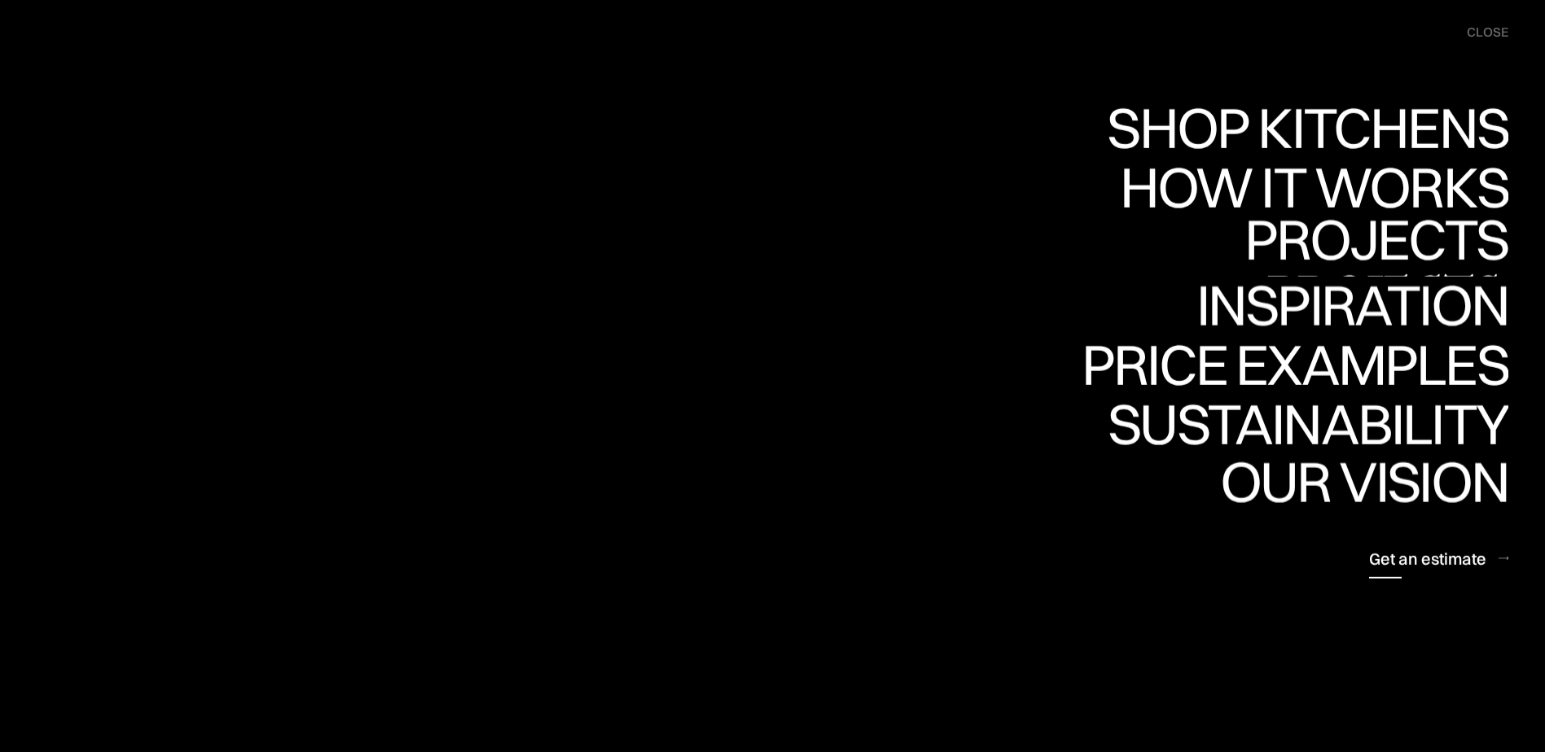
click at [1401, 549] on div "Get an estimate" at bounding box center [1427, 558] width 117 height 22
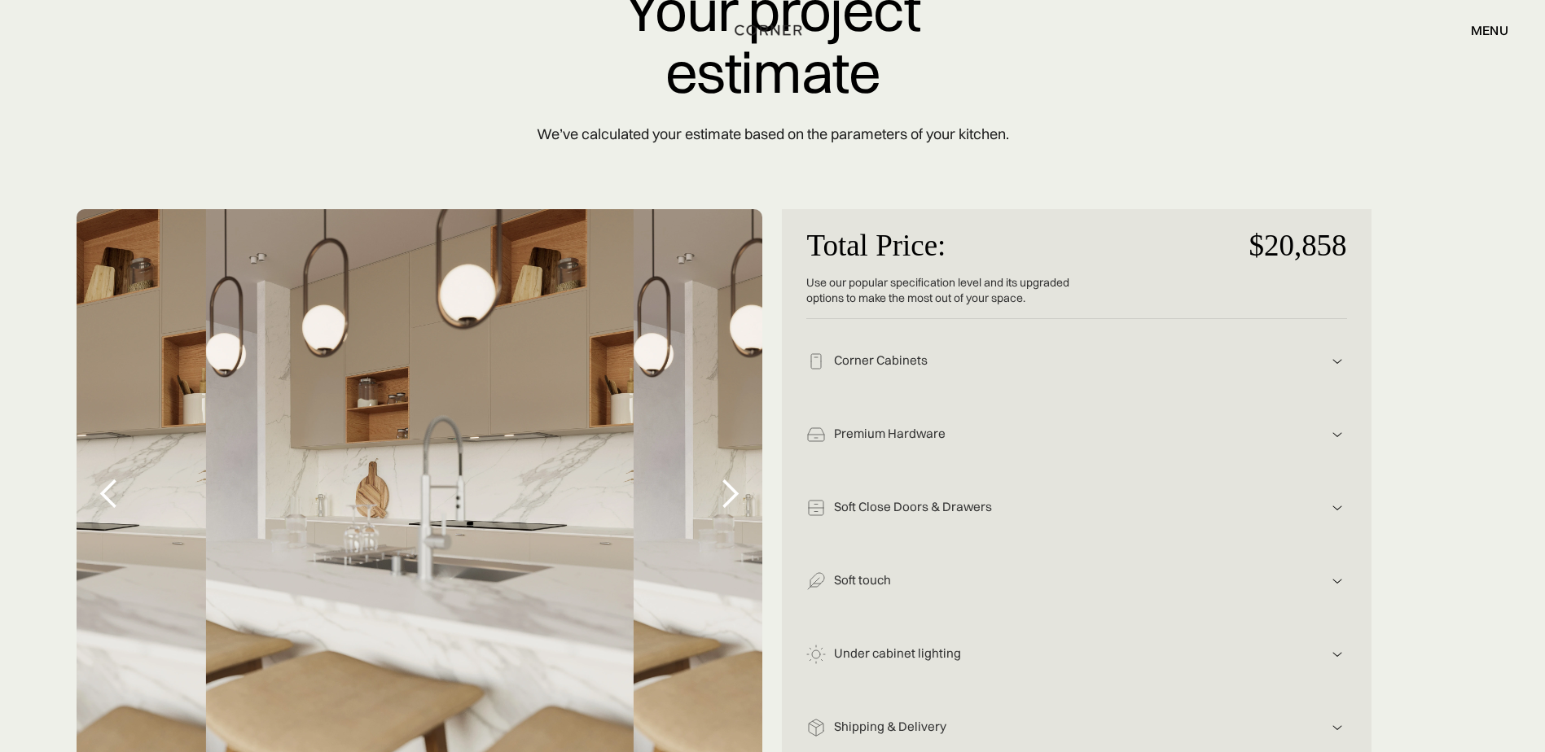
scroll to position [244, 0]
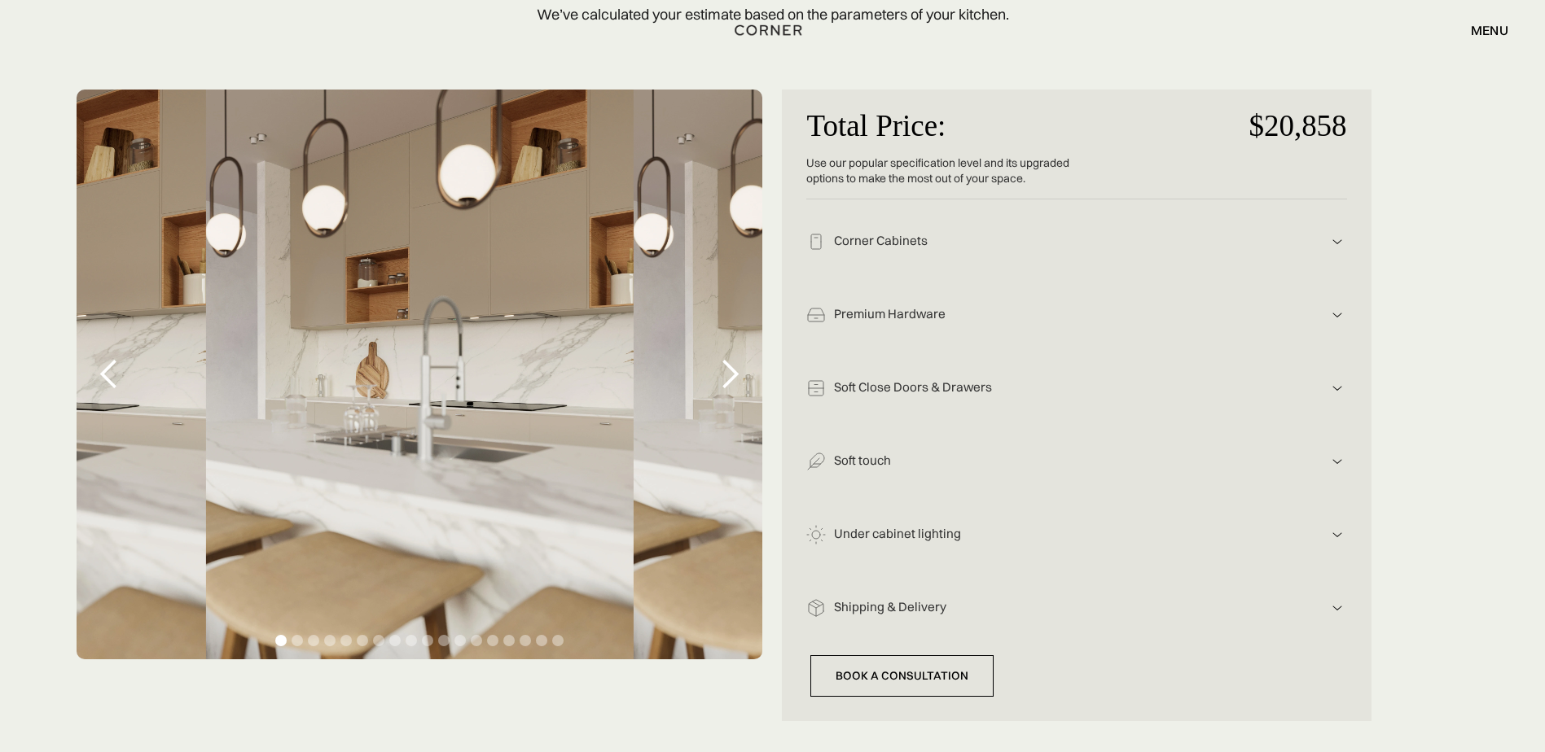
click at [726, 370] on div "next slide" at bounding box center [729, 374] width 33 height 33
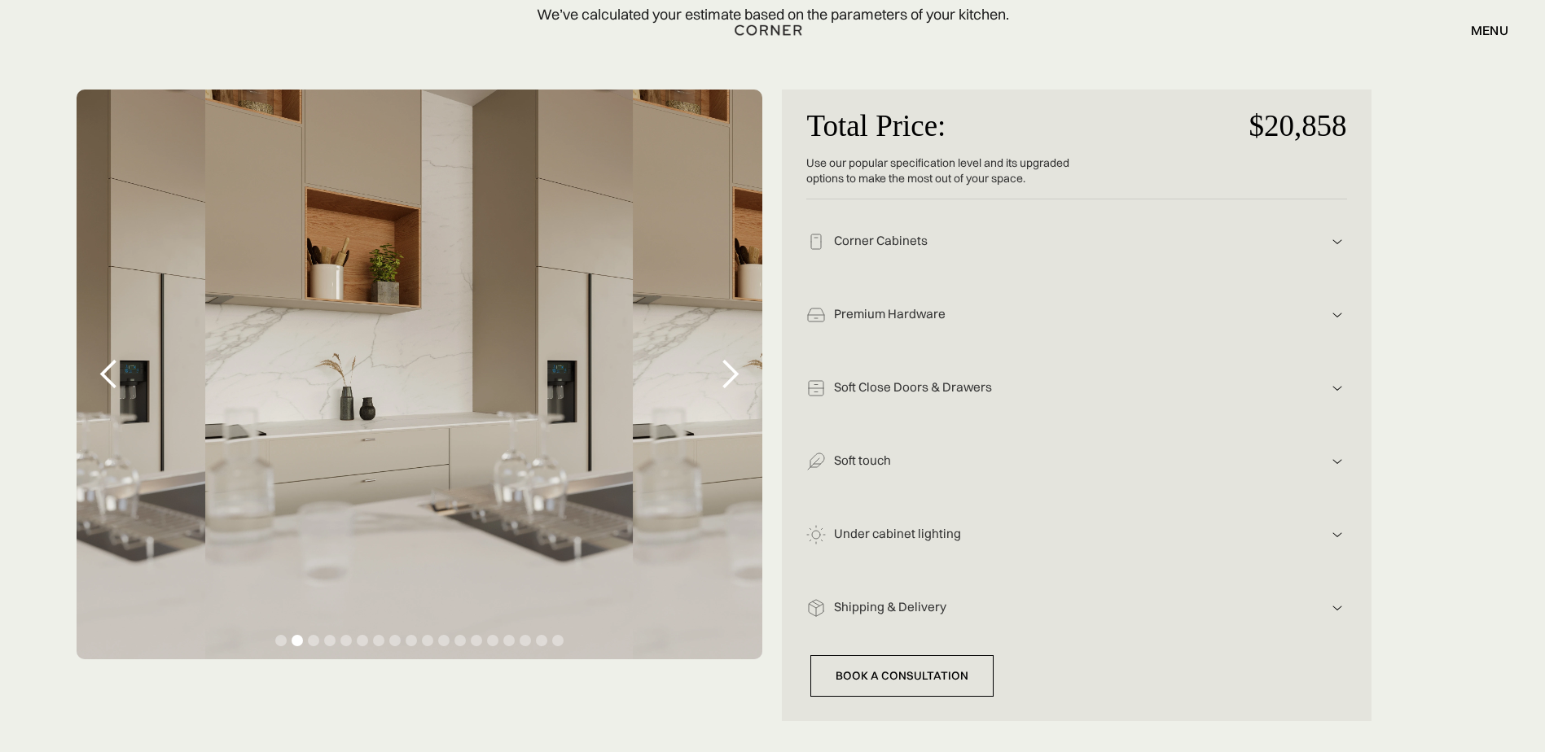
click at [726, 370] on div "next slide" at bounding box center [729, 374] width 33 height 33
